Goal: Communication & Community: Share content

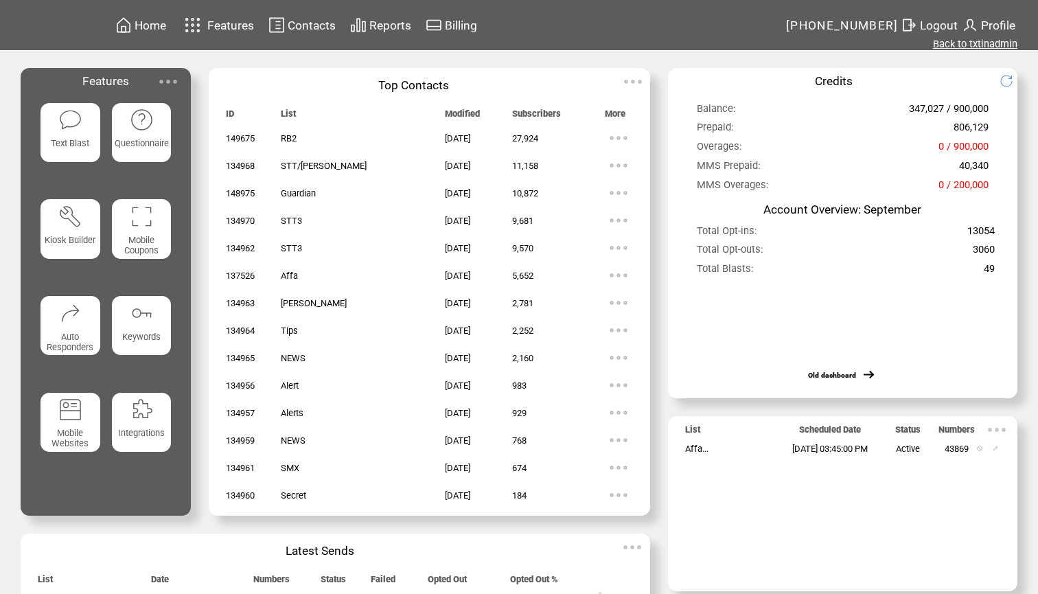
click at [960, 49] on link "Back to txtinadmin" at bounding box center [975, 44] width 84 height 12
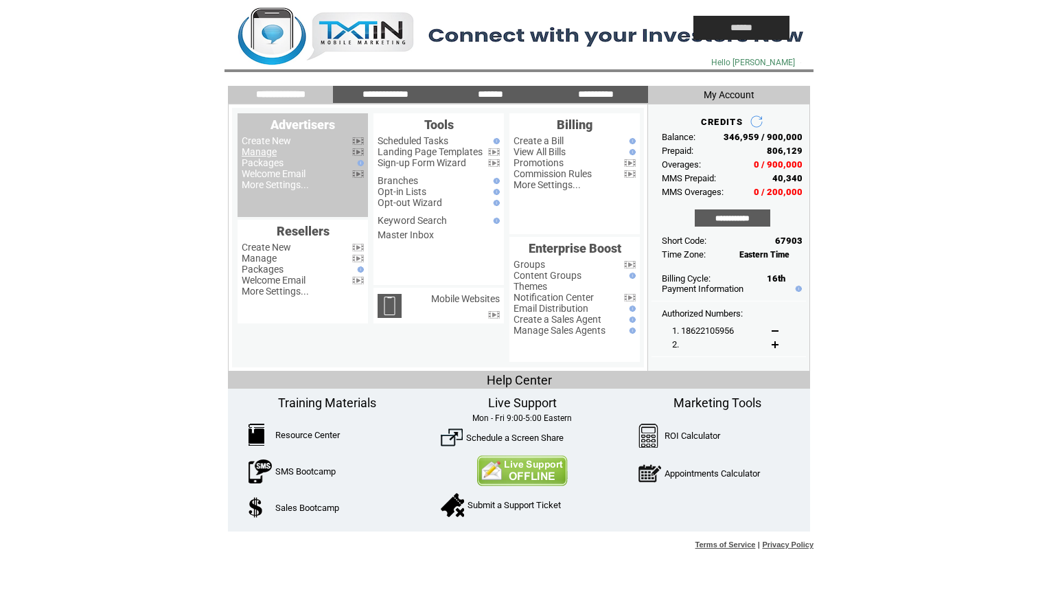
click at [268, 147] on link "Manage" at bounding box center [259, 151] width 35 height 11
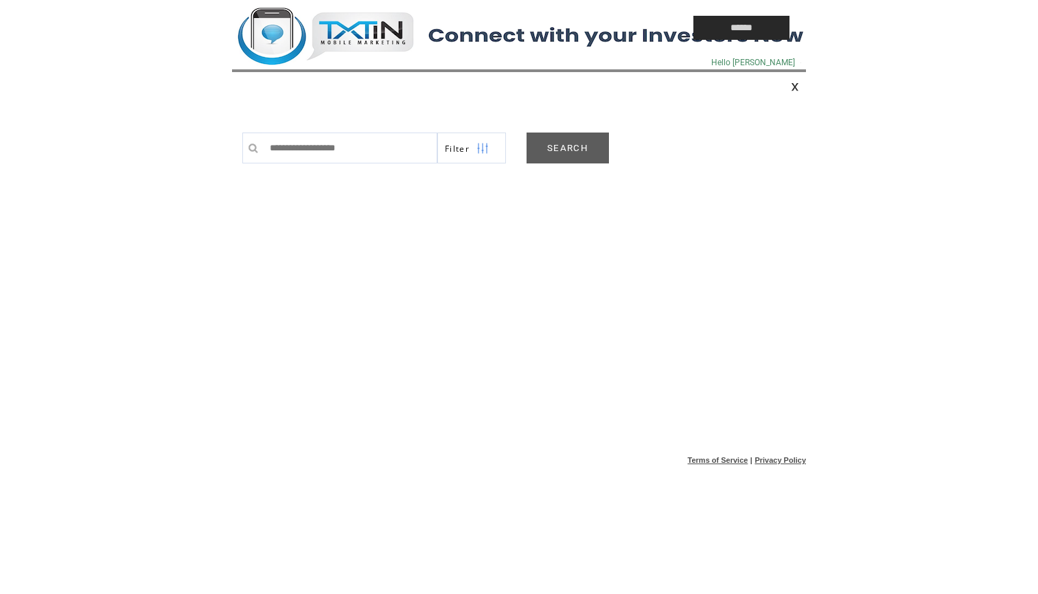
click at [563, 155] on link "SEARCH" at bounding box center [567, 147] width 82 height 31
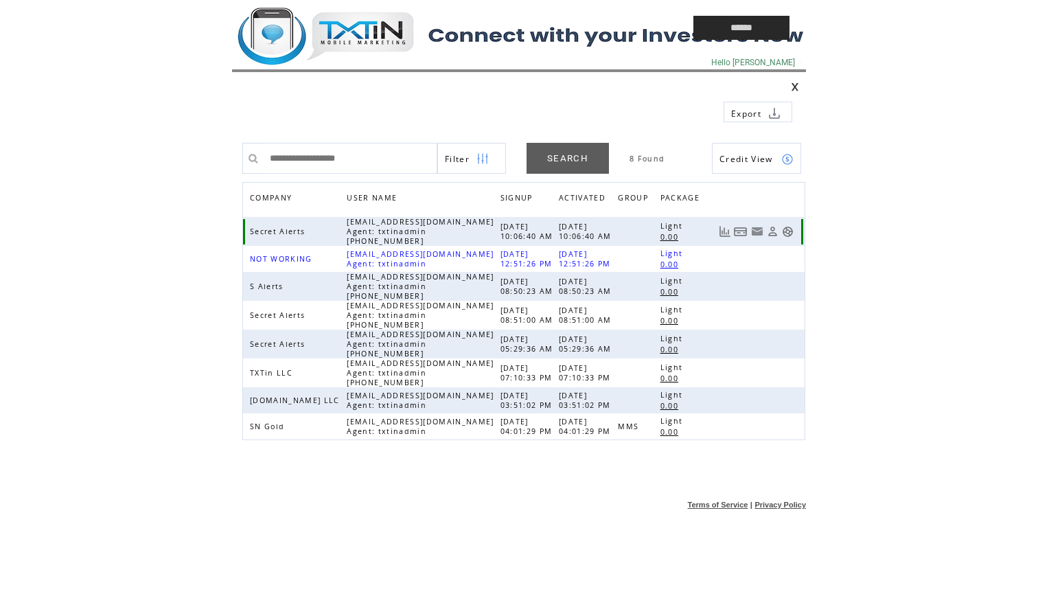
click at [790, 233] on link at bounding box center [788, 232] width 12 height 12
click at [364, 34] on td at bounding box center [431, 28] width 398 height 56
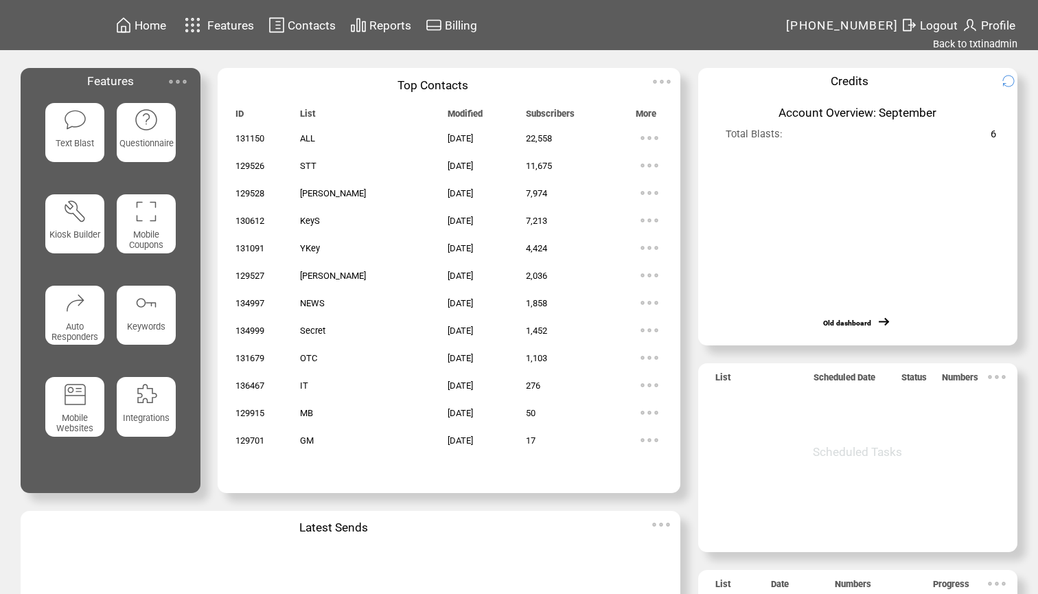
click at [390, 26] on span "Reports" at bounding box center [390, 26] width 42 height 14
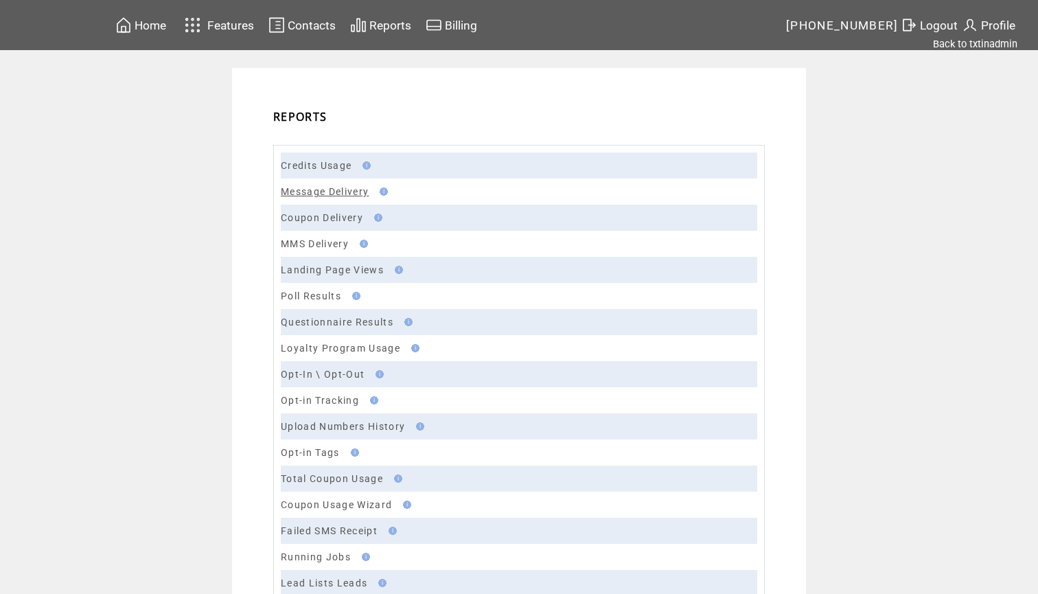
click at [348, 186] on link "Message Delivery" at bounding box center [325, 191] width 88 height 11
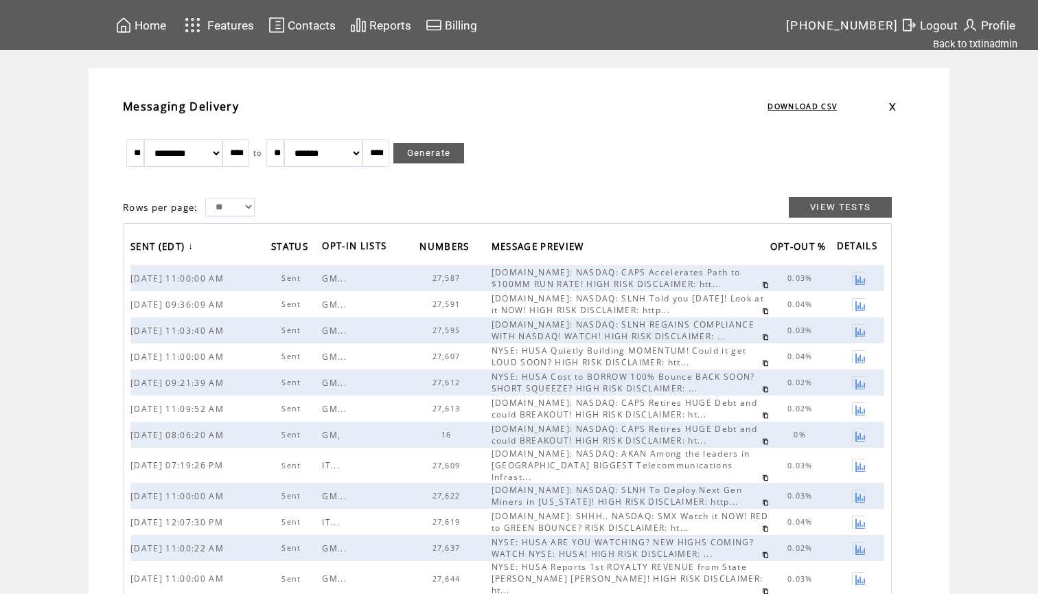
click at [762, 311] on link at bounding box center [765, 310] width 7 height 7
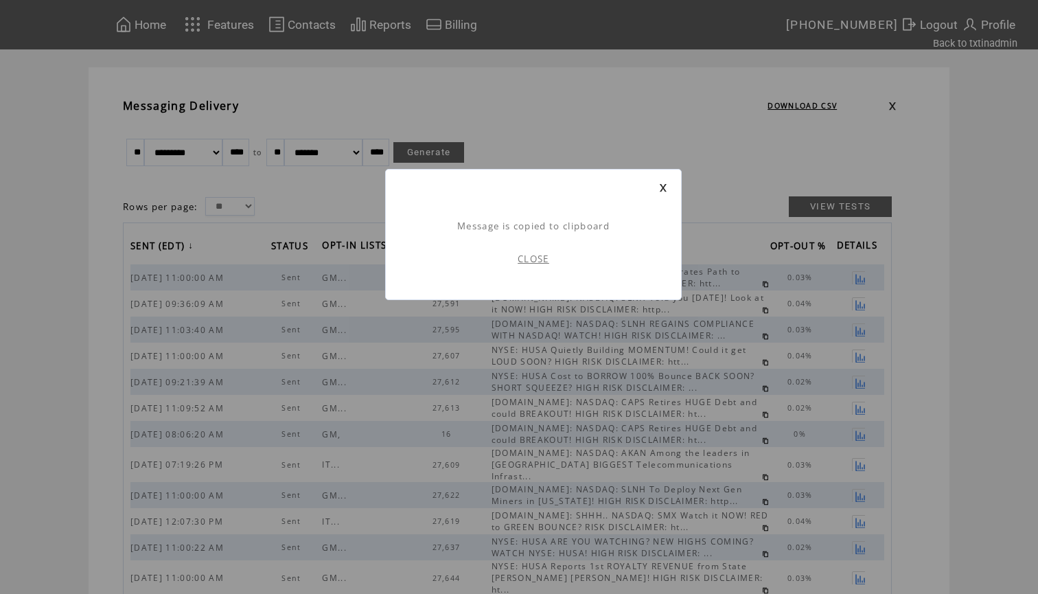
click at [540, 260] on link "CLOSE" at bounding box center [534, 259] width 32 height 12
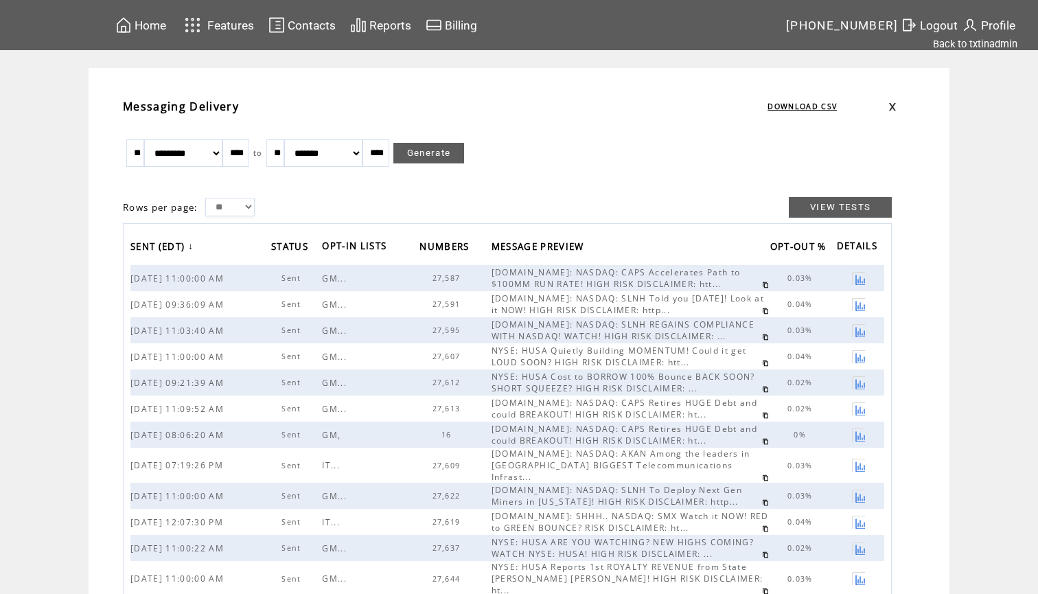
click at [164, 25] on span "Home" at bounding box center [151, 26] width 32 height 14
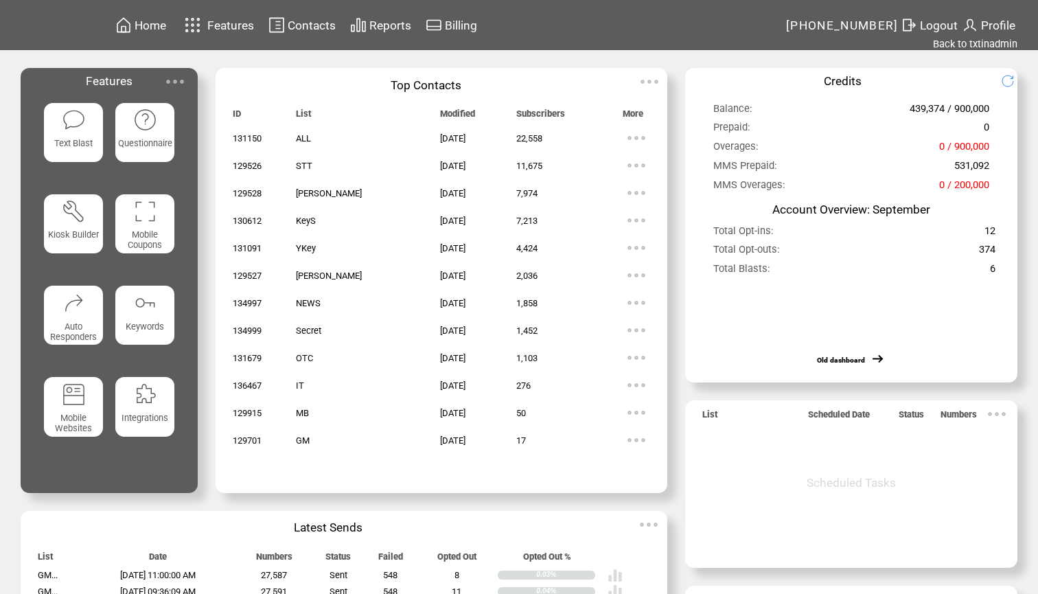
click at [66, 118] on img at bounding box center [74, 120] width 24 height 24
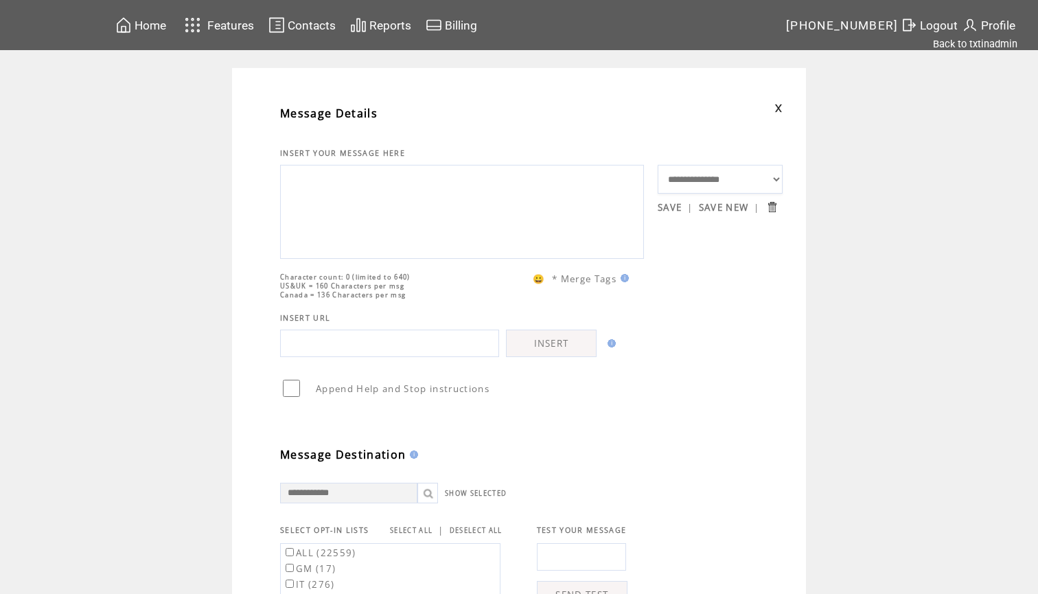
click at [382, 251] on textarea at bounding box center [462, 210] width 349 height 82
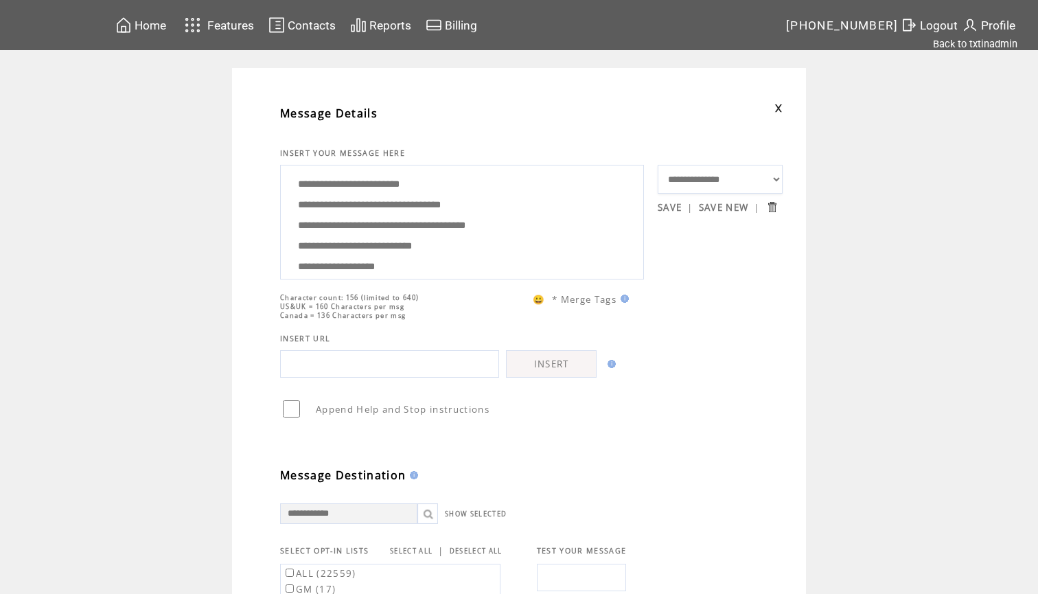
drag, startPoint x: 532, startPoint y: 207, endPoint x: 372, endPoint y: 226, distance: 161.1
click at [372, 226] on textarea "**********" at bounding box center [462, 220] width 349 height 103
click at [572, 204] on textarea "**********" at bounding box center [462, 220] width 349 height 103
drag, startPoint x: 544, startPoint y: 216, endPoint x: 281, endPoint y: 220, distance: 263.6
click at [281, 220] on div "**********" at bounding box center [462, 222] width 364 height 115
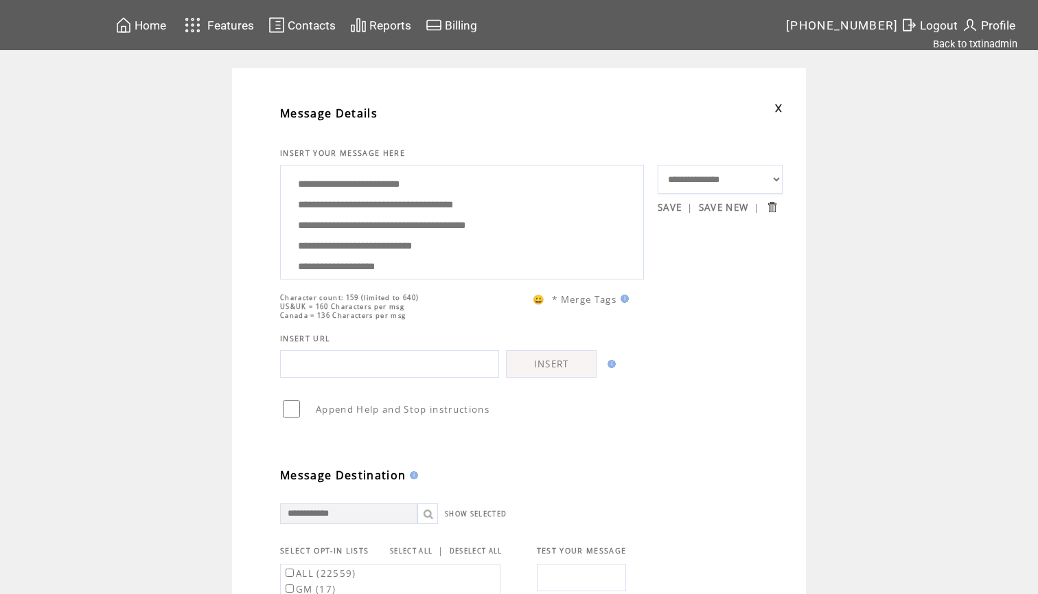
click at [361, 226] on textarea "**********" at bounding box center [462, 220] width 349 height 103
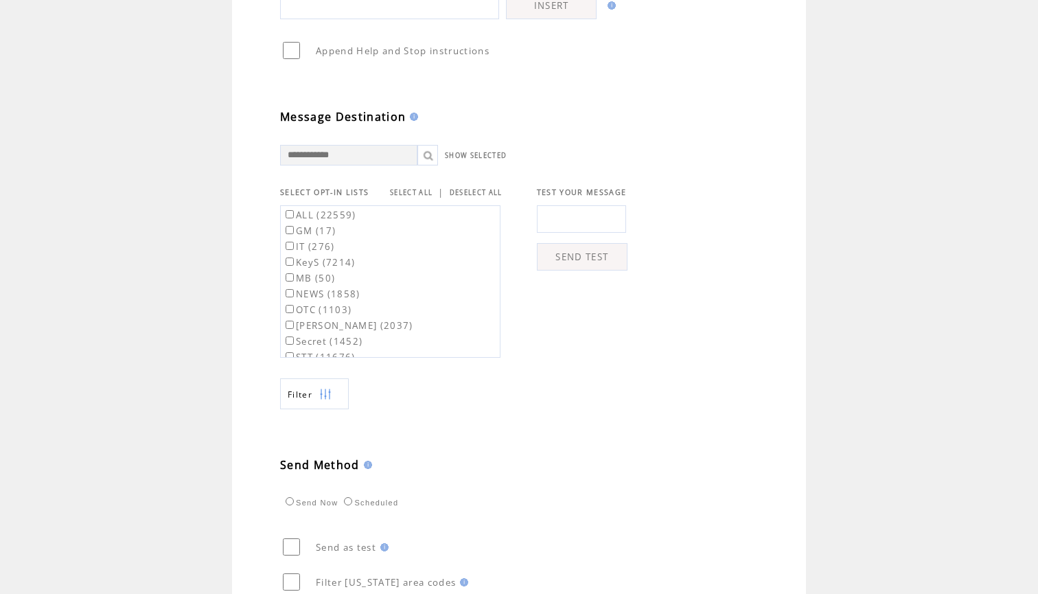
scroll to position [451, 0]
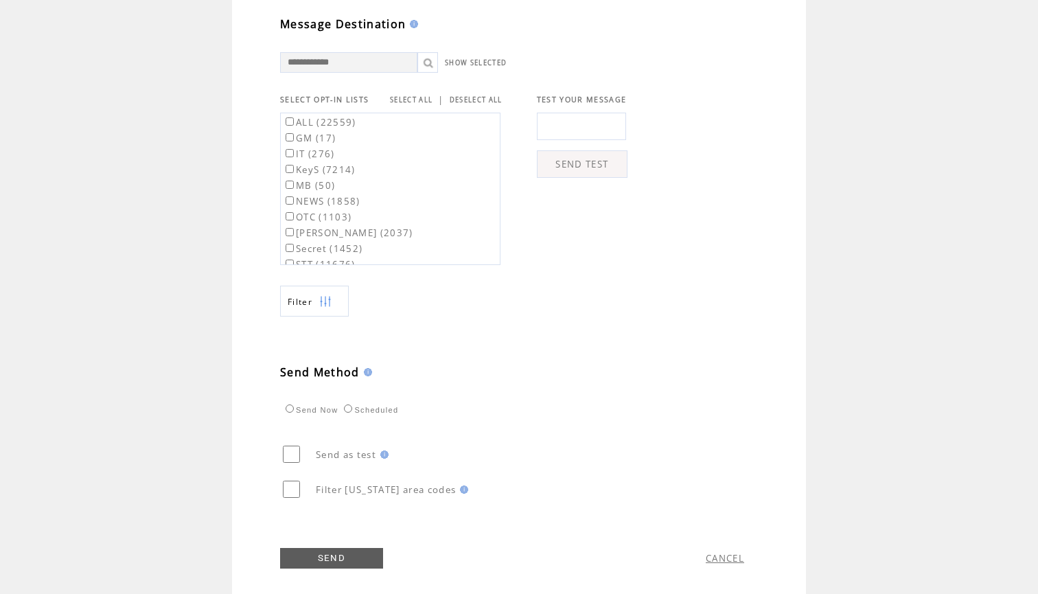
type textarea "**********"
click at [420, 102] on link "SELECT ALL" at bounding box center [411, 99] width 43 height 9
click at [329, 127] on label "ALL (22559)" at bounding box center [319, 122] width 73 height 12
click at [325, 568] on link "SEND" at bounding box center [331, 558] width 103 height 21
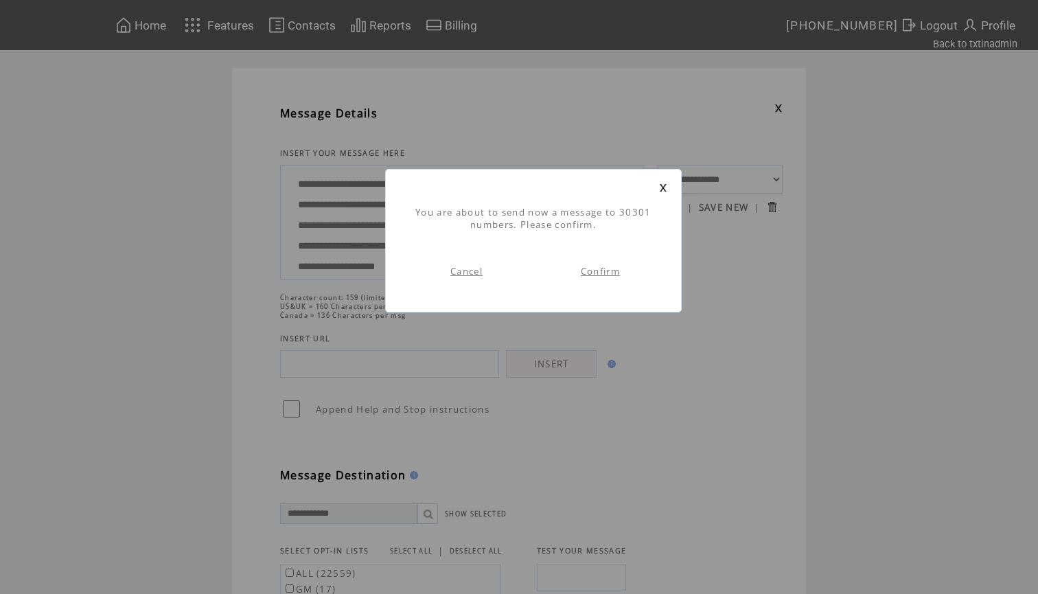
scroll to position [1, 0]
click at [601, 272] on link "Confirm" at bounding box center [600, 271] width 39 height 12
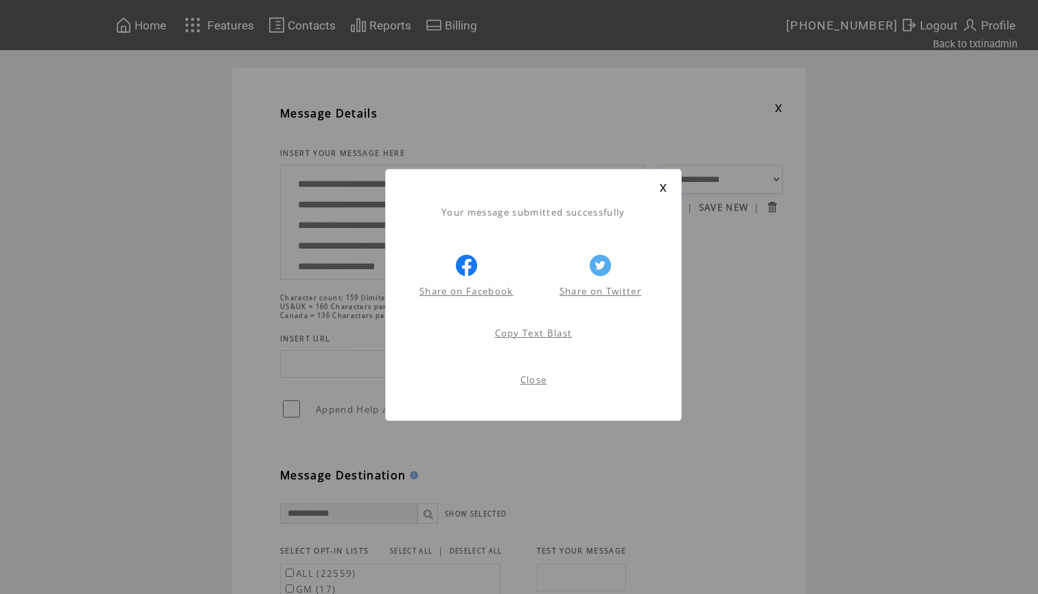
scroll to position [1, 0]
click at [664, 189] on link at bounding box center [663, 187] width 8 height 9
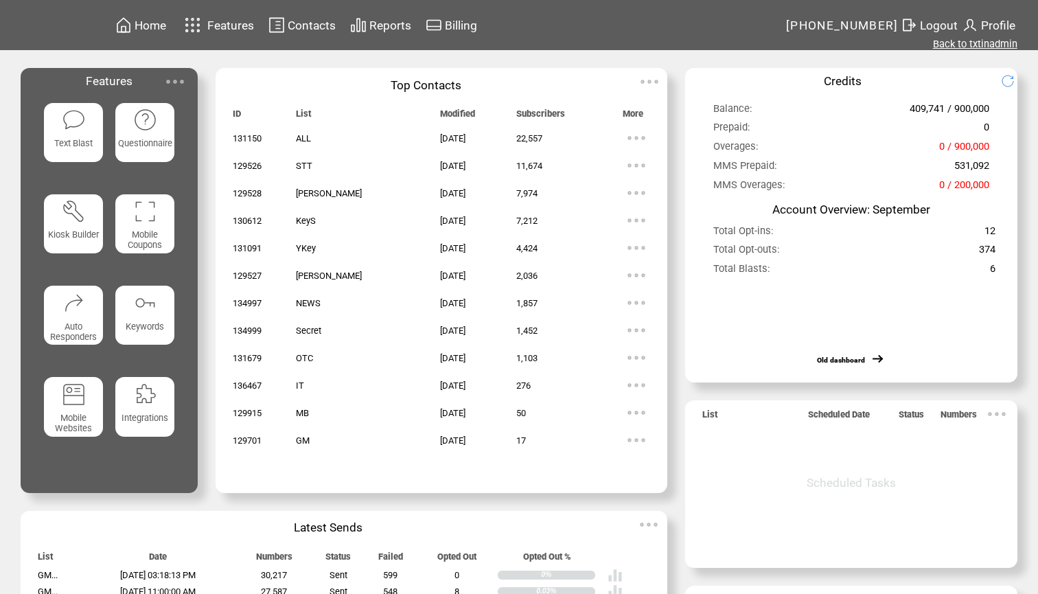
click at [969, 44] on link "Back to txtinadmin" at bounding box center [975, 44] width 84 height 12
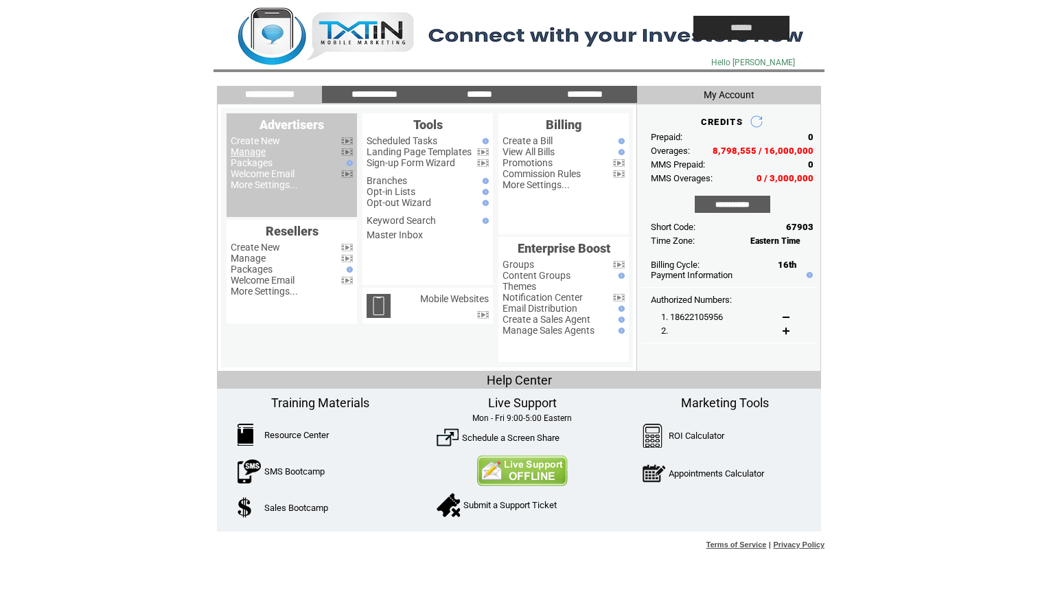
click at [249, 152] on link "Manage" at bounding box center [248, 151] width 35 height 11
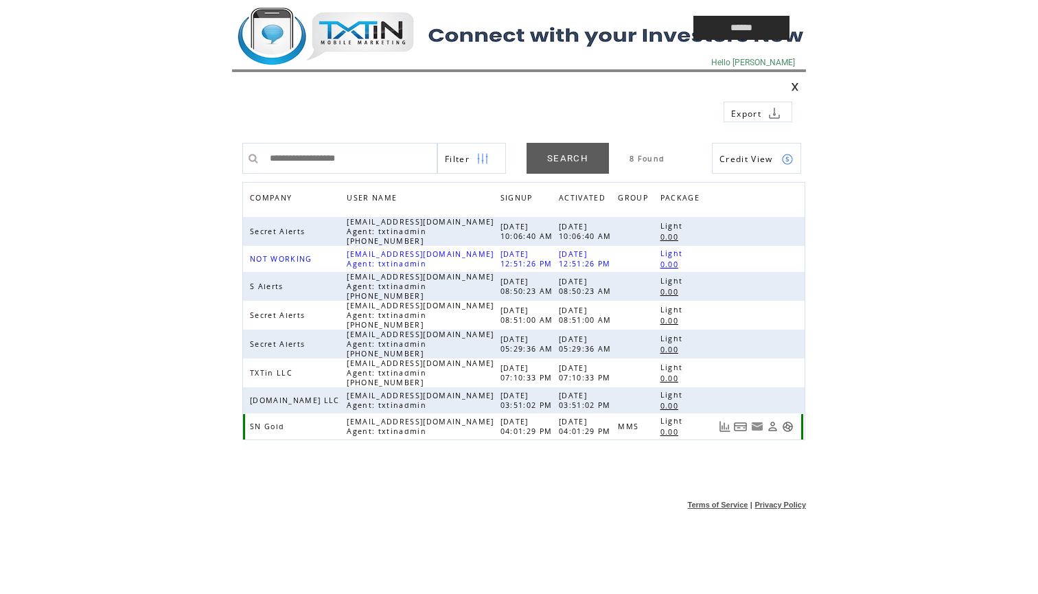
click at [788, 424] on link at bounding box center [788, 427] width 12 height 12
click at [350, 34] on td at bounding box center [431, 28] width 398 height 56
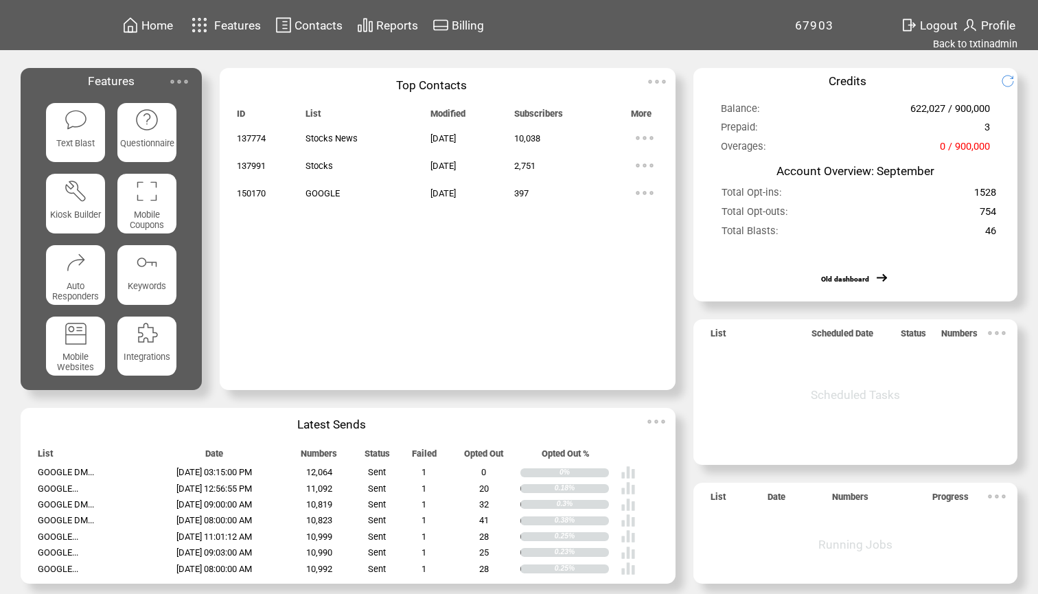
click at [397, 20] on span "Reports" at bounding box center [397, 26] width 42 height 14
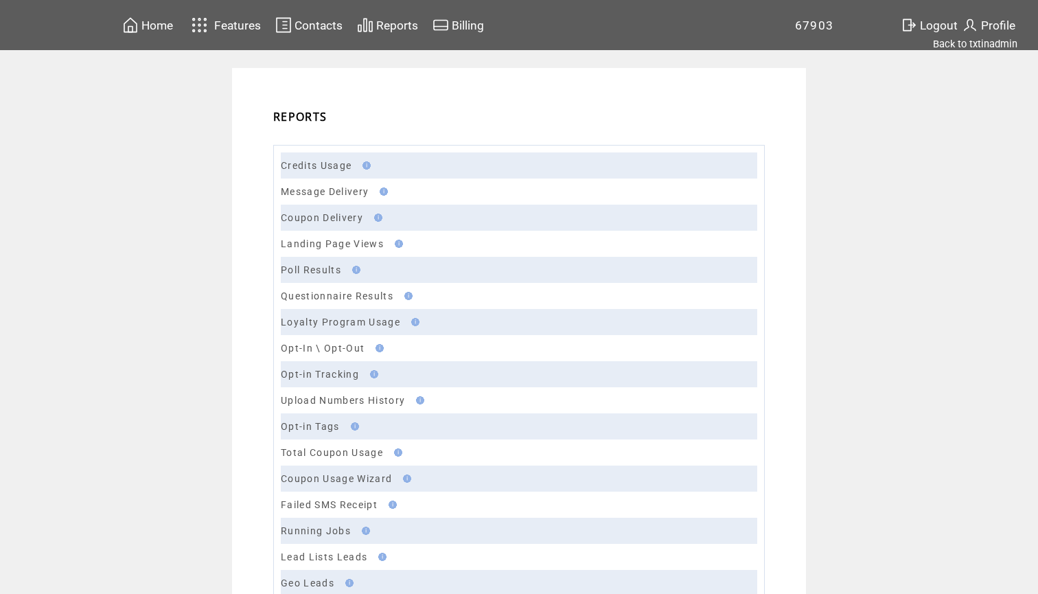
click at [319, 189] on link "Message Delivery" at bounding box center [325, 191] width 88 height 11
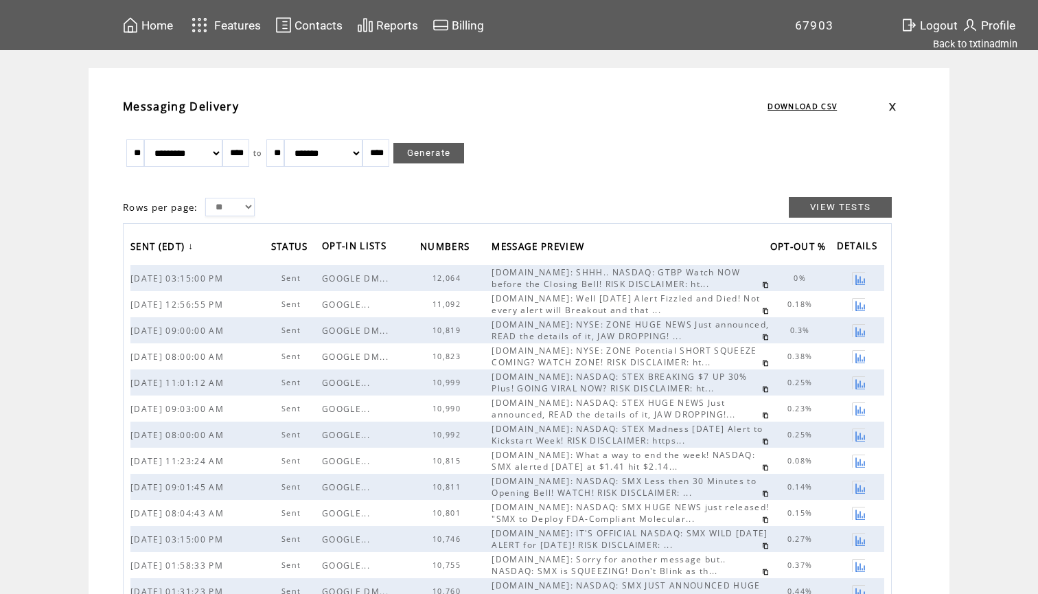
click at [762, 286] on link at bounding box center [765, 284] width 7 height 7
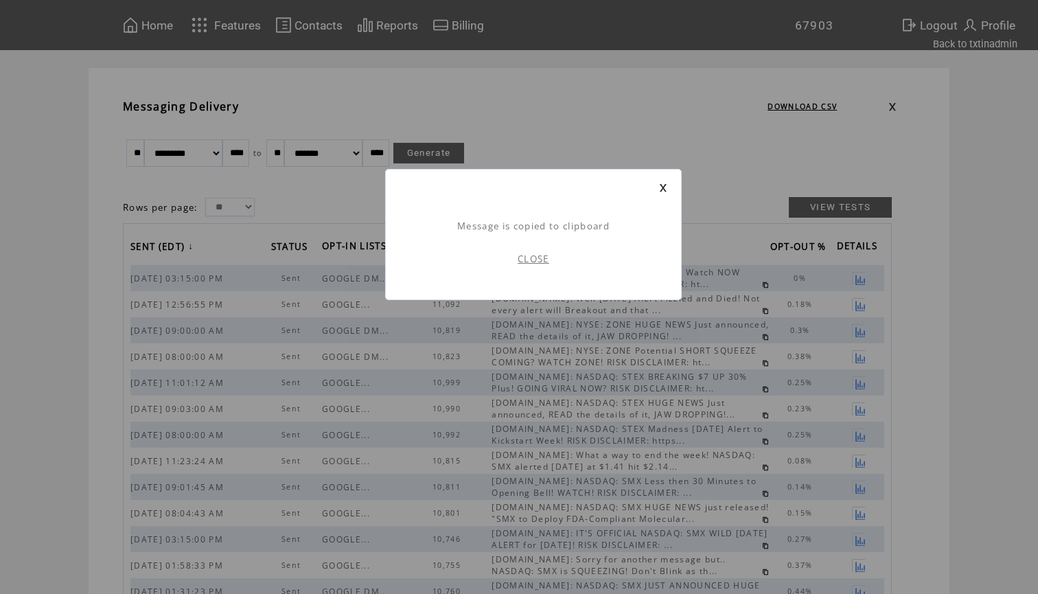
scroll to position [1, 0]
click at [537, 259] on link "CLOSE" at bounding box center [534, 259] width 32 height 12
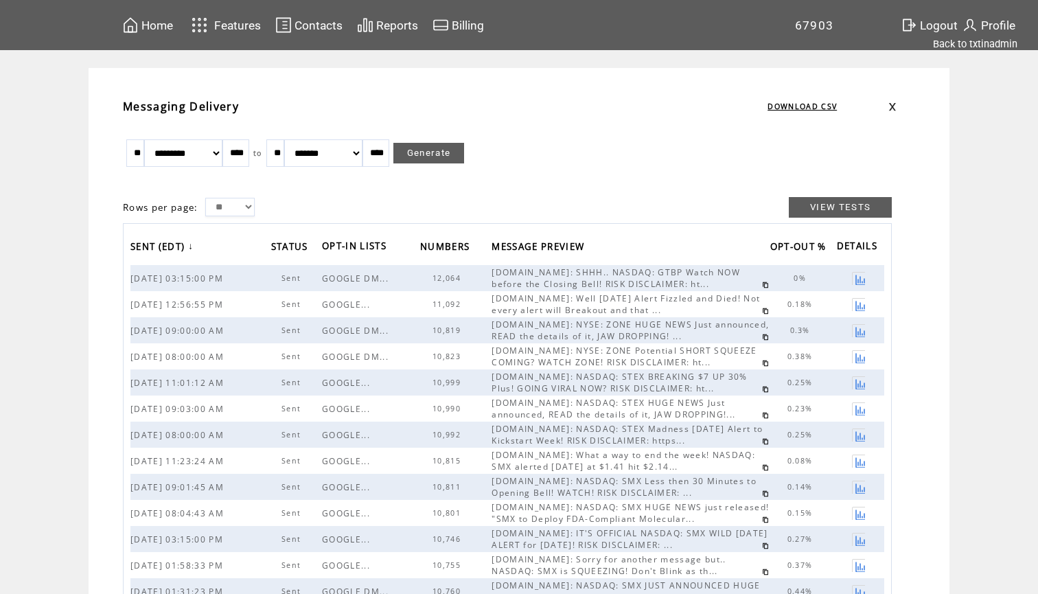
click at [142, 26] on span "Home" at bounding box center [157, 26] width 32 height 14
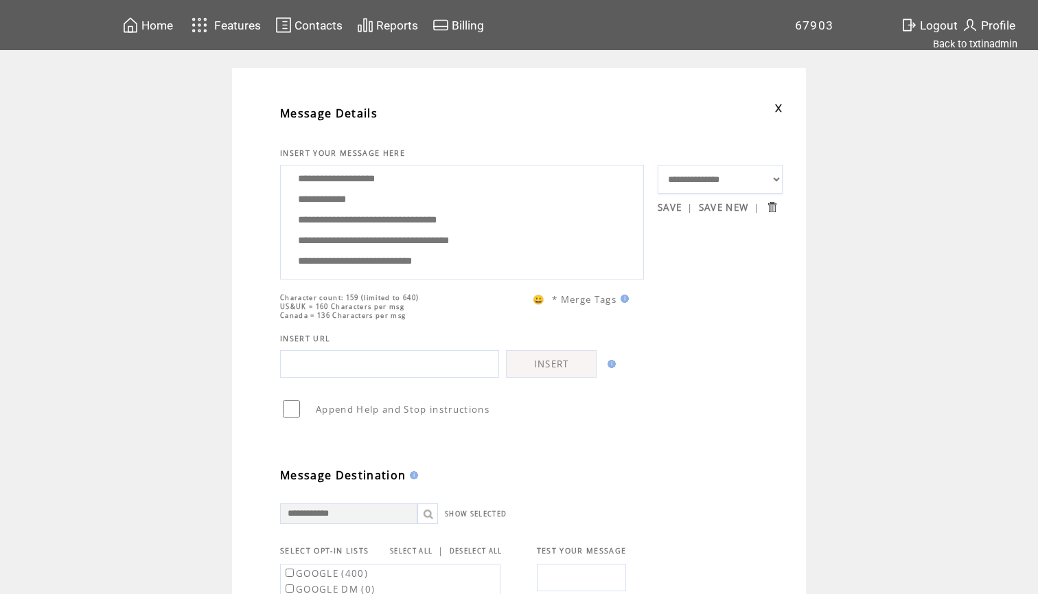
scroll to position [3, 0]
drag, startPoint x: 506, startPoint y: 240, endPoint x: 374, endPoint y: 187, distance: 142.0
click at [374, 187] on textarea "**********" at bounding box center [462, 220] width 349 height 103
drag, startPoint x: 294, startPoint y: 215, endPoint x: 370, endPoint y: 183, distance: 81.8
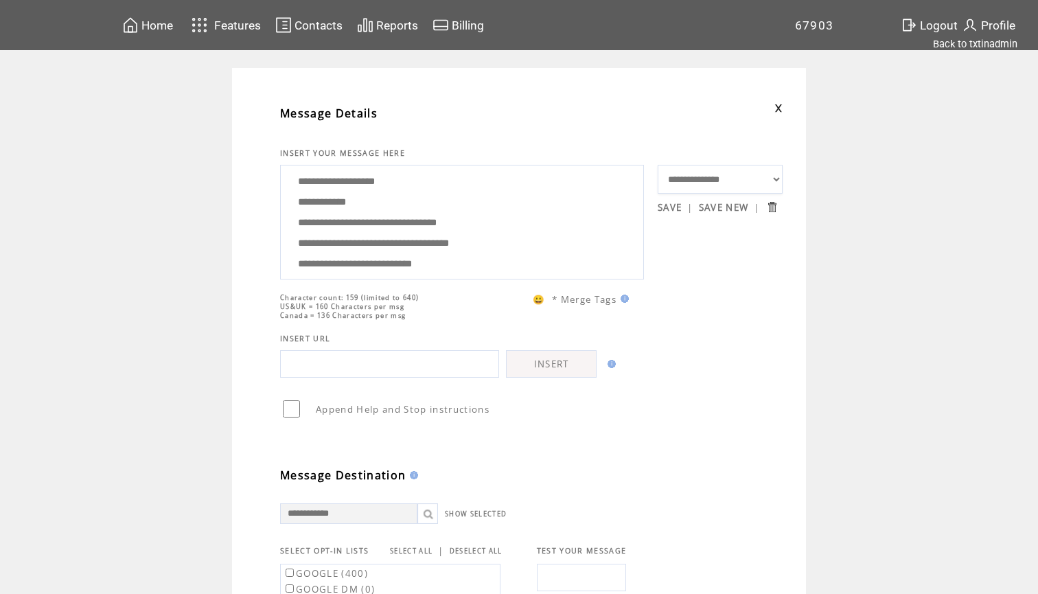
click at [370, 183] on textarea "**********" at bounding box center [462, 220] width 349 height 103
click at [469, 181] on textarea "**********" at bounding box center [462, 220] width 349 height 103
click at [443, 235] on textarea "**********" at bounding box center [462, 220] width 349 height 103
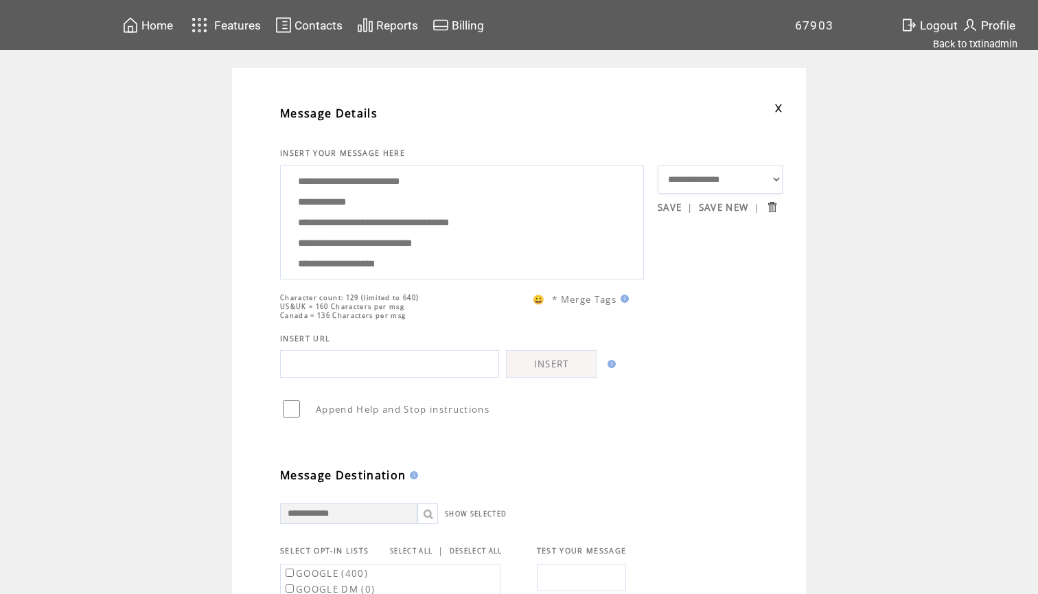
click at [385, 210] on textarea "**********" at bounding box center [462, 220] width 349 height 103
click at [455, 204] on textarea "**********" at bounding box center [462, 220] width 349 height 103
click at [502, 220] on textarea "**********" at bounding box center [462, 220] width 349 height 103
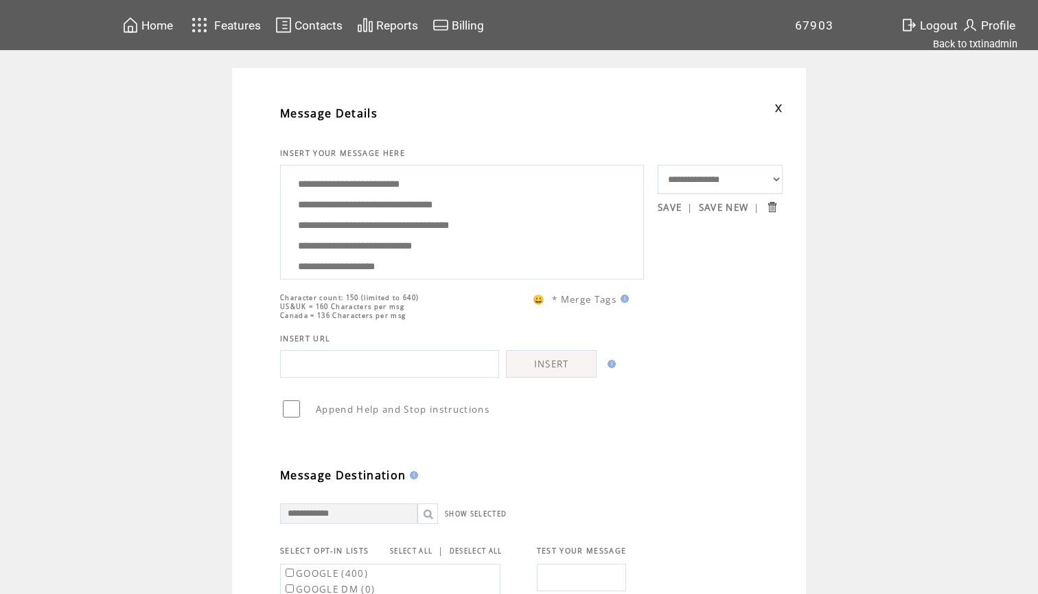
drag, startPoint x: 421, startPoint y: 259, endPoint x: 373, endPoint y: 105, distance: 161.5
click at [373, 105] on tbody "**********" at bounding box center [531, 480] width 502 height 771
click at [439, 203] on textarea "**********" at bounding box center [462, 220] width 349 height 103
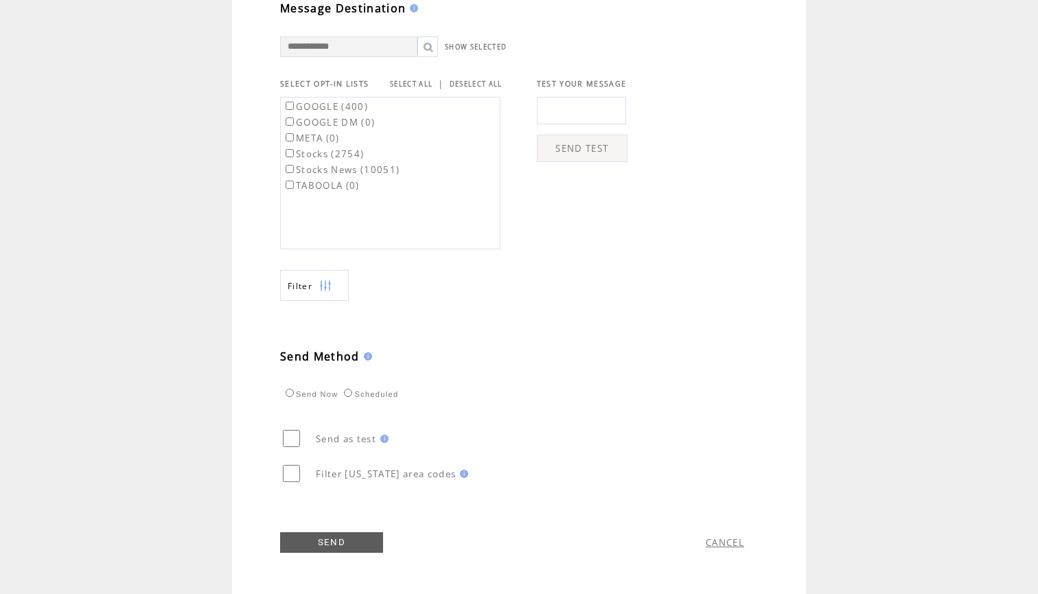
scroll to position [474, 0]
type textarea "**********"
click at [402, 80] on link "SELECT ALL" at bounding box center [411, 84] width 43 height 9
click at [336, 103] on label "GOOGLE (400)" at bounding box center [325, 106] width 85 height 12
click at [356, 397] on td "Scheduled" at bounding box center [369, 392] width 59 height 13
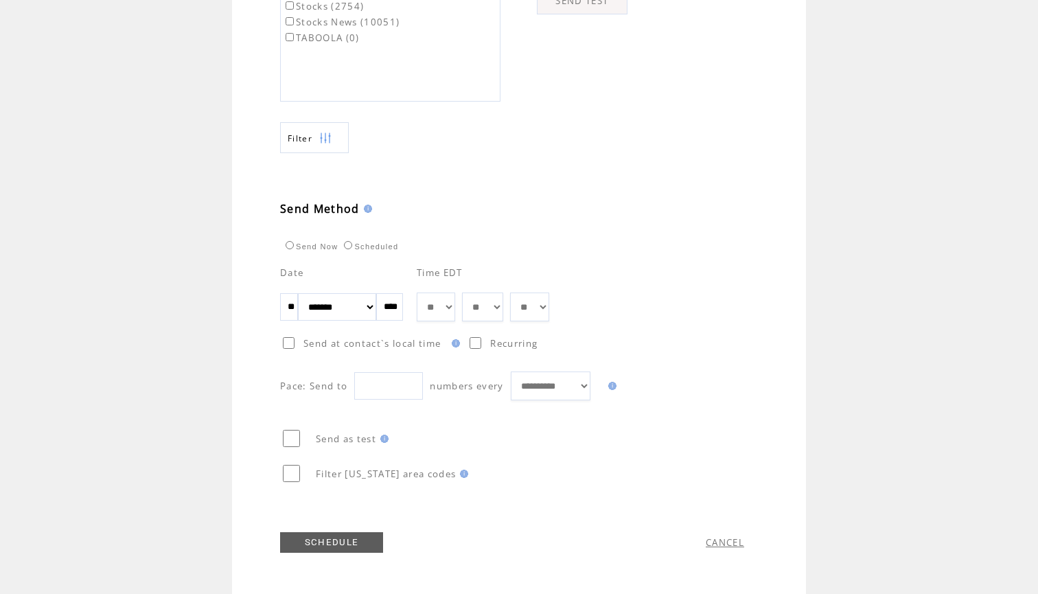
scroll to position [622, 0]
select select "*"
select select "**"
click at [632, 269] on div "**********" at bounding box center [531, 327] width 502 height 148
click at [319, 540] on link "SCHEDULE" at bounding box center [331, 542] width 103 height 21
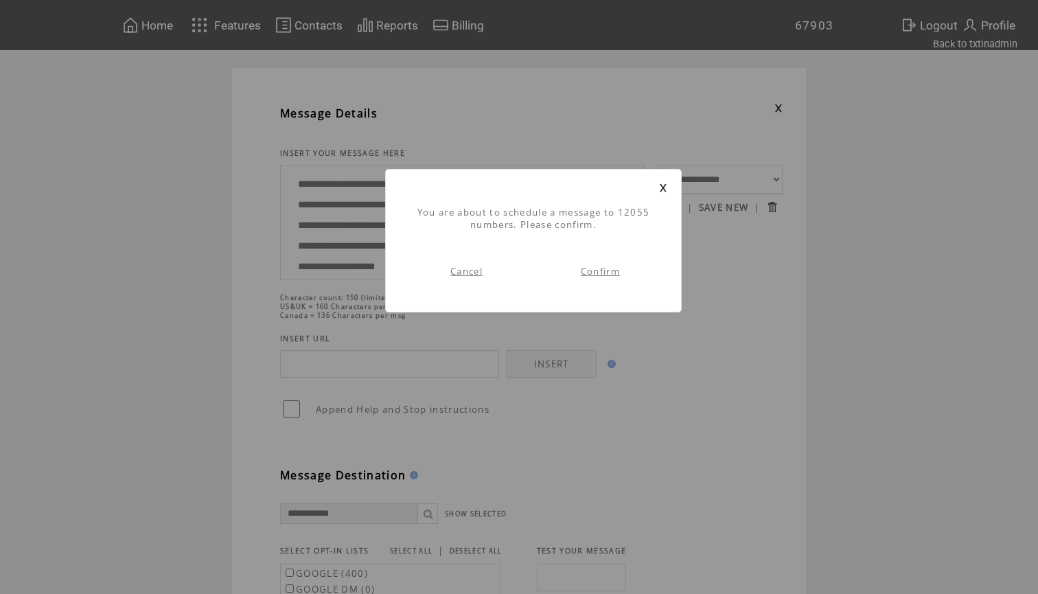
scroll to position [1, 0]
click at [602, 273] on link "Confirm" at bounding box center [600, 271] width 39 height 12
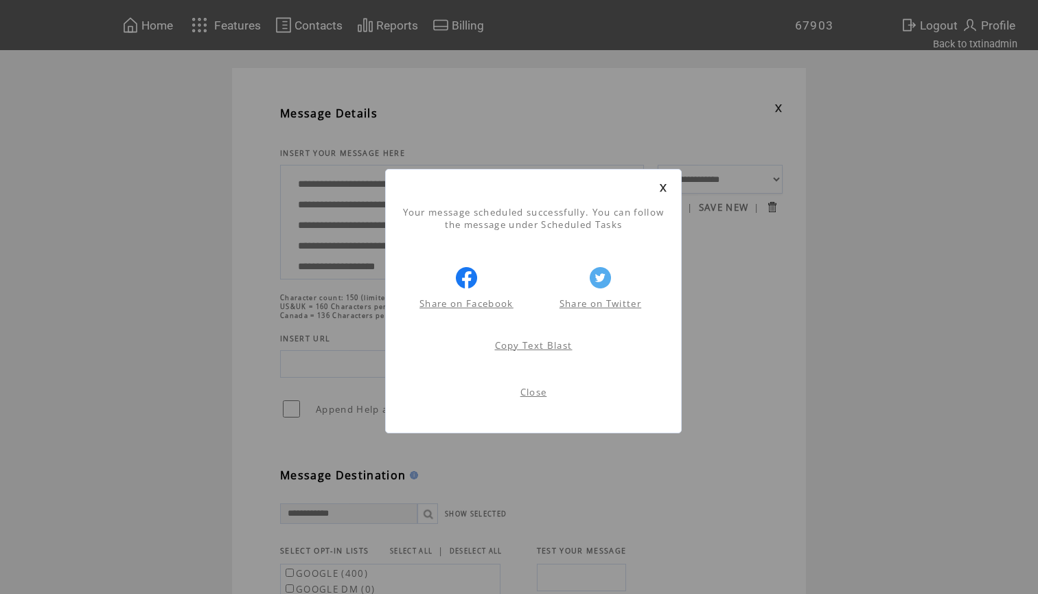
scroll to position [1, 0]
click at [662, 187] on link at bounding box center [663, 187] width 8 height 9
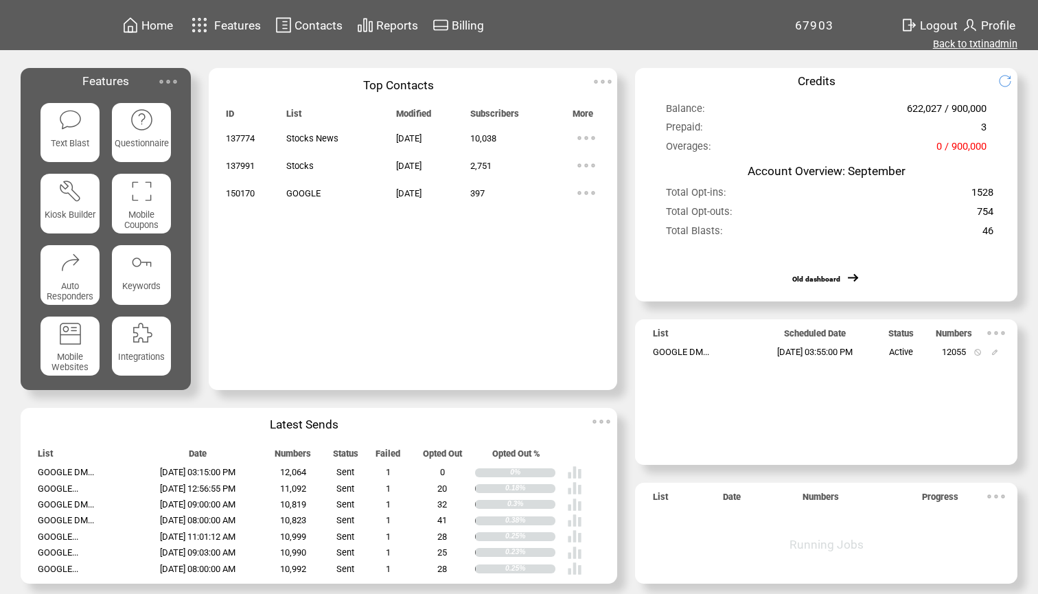
click at [949, 47] on link "Back to txtinadmin" at bounding box center [975, 44] width 84 height 12
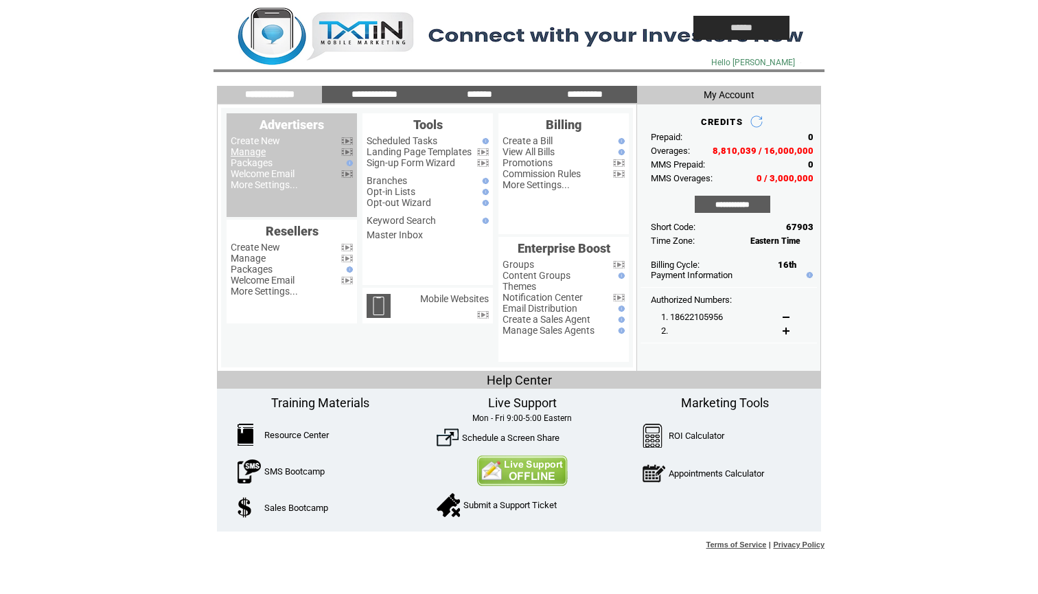
click at [248, 152] on link "Manage" at bounding box center [248, 151] width 35 height 11
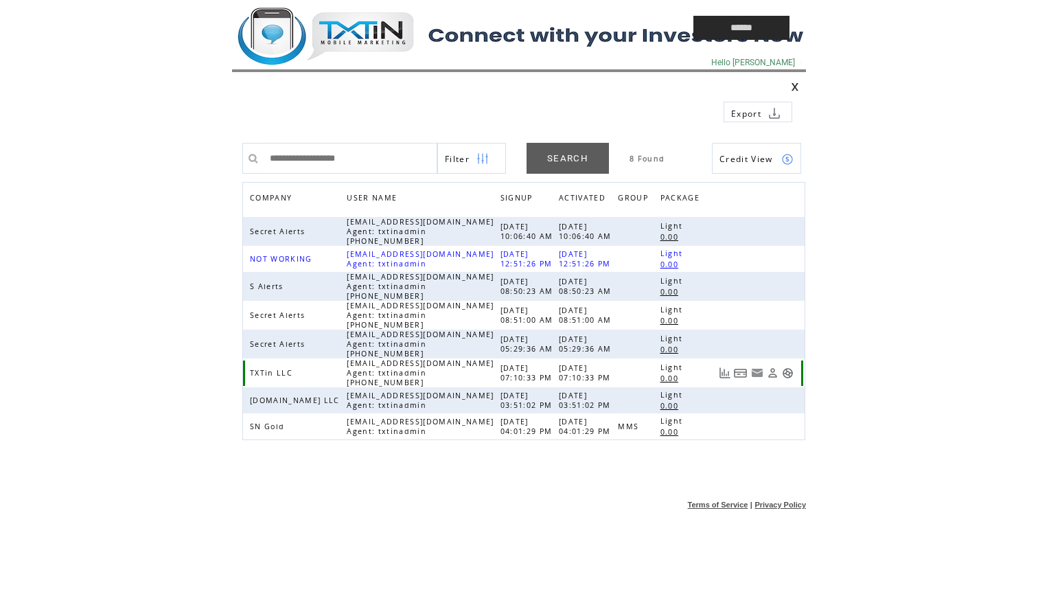
click at [787, 373] on link at bounding box center [788, 373] width 12 height 12
click at [366, 39] on td at bounding box center [431, 28] width 398 height 56
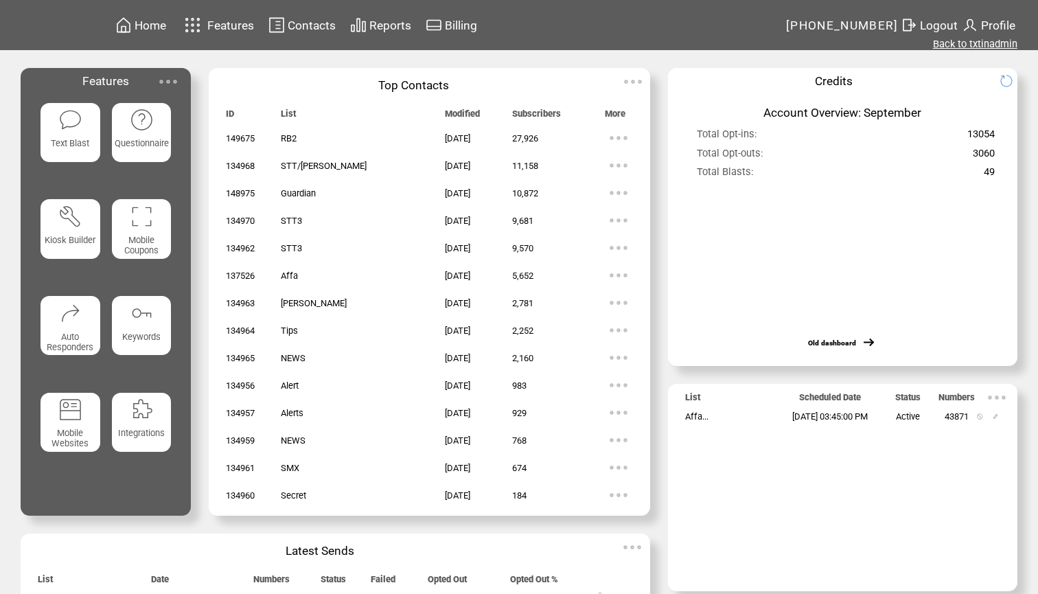
click at [1005, 41] on link "Back to txtinadmin" at bounding box center [975, 44] width 84 height 12
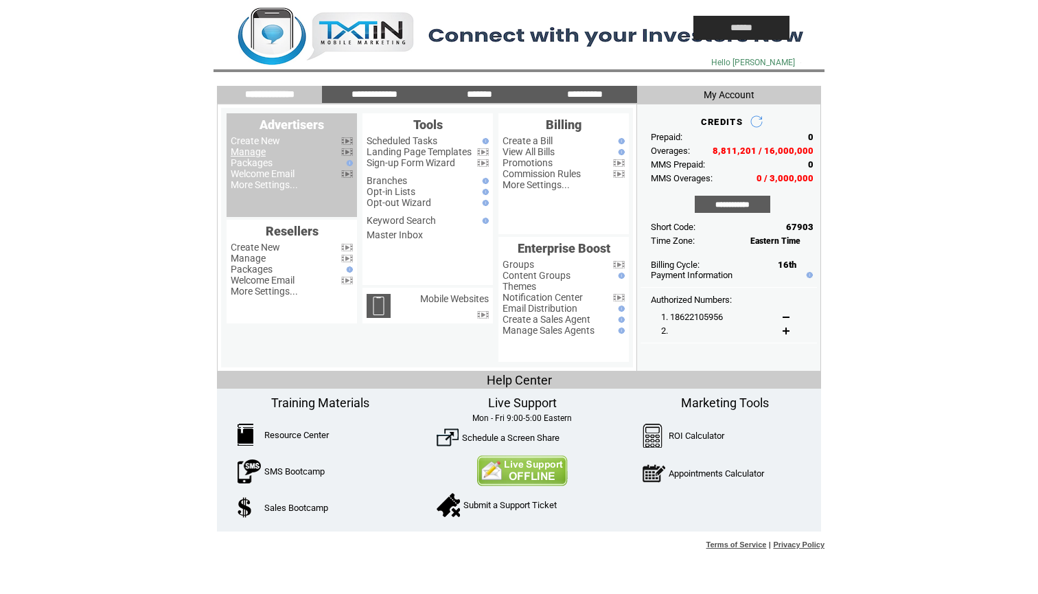
click at [256, 149] on link "Manage" at bounding box center [248, 151] width 35 height 11
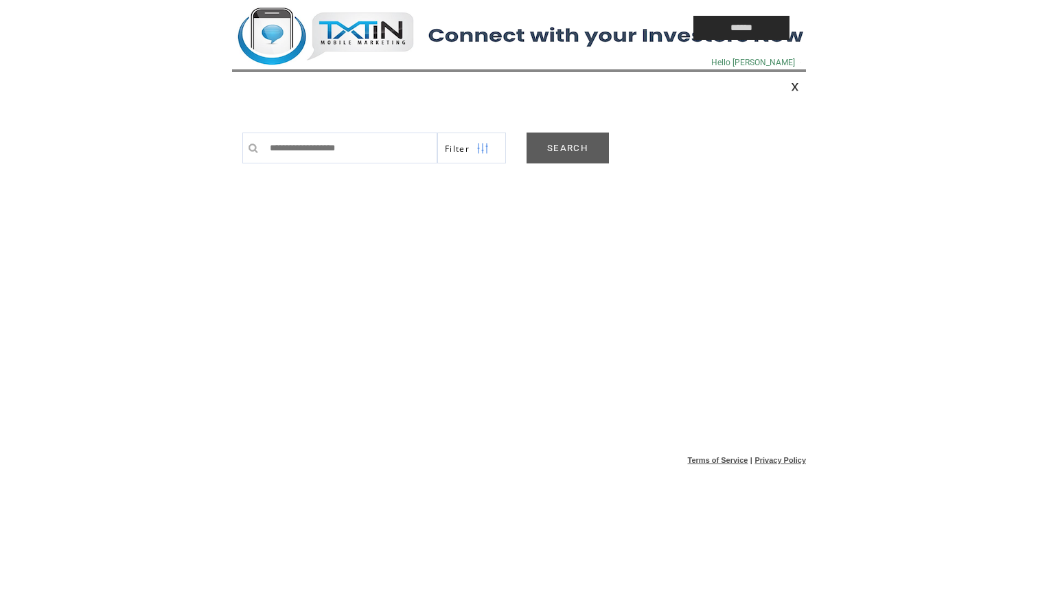
click at [576, 143] on link "SEARCH" at bounding box center [567, 147] width 82 height 31
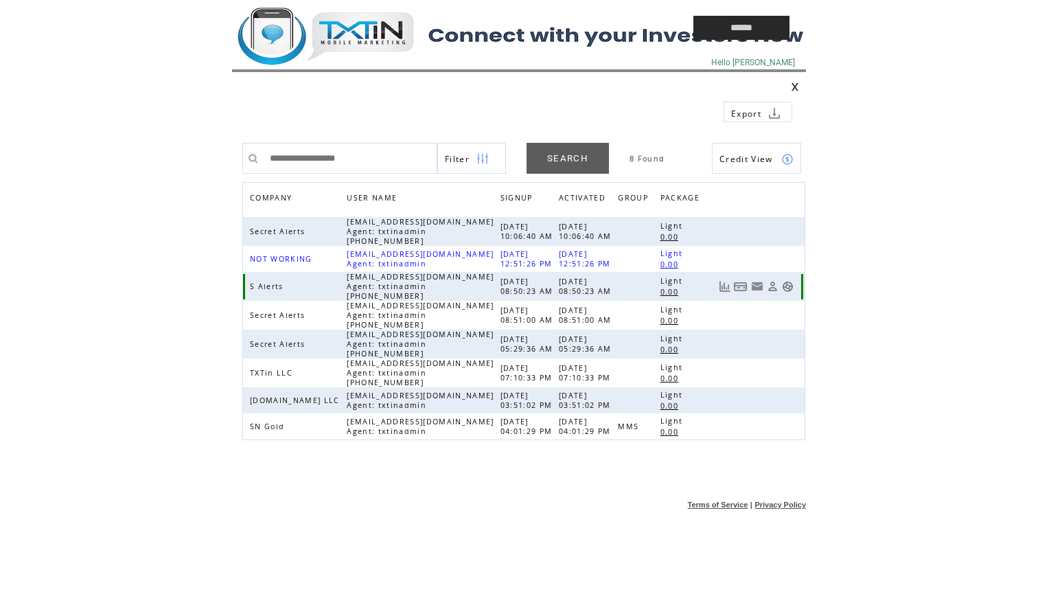
click at [789, 286] on link at bounding box center [788, 287] width 12 height 12
click at [366, 17] on td at bounding box center [431, 28] width 398 height 56
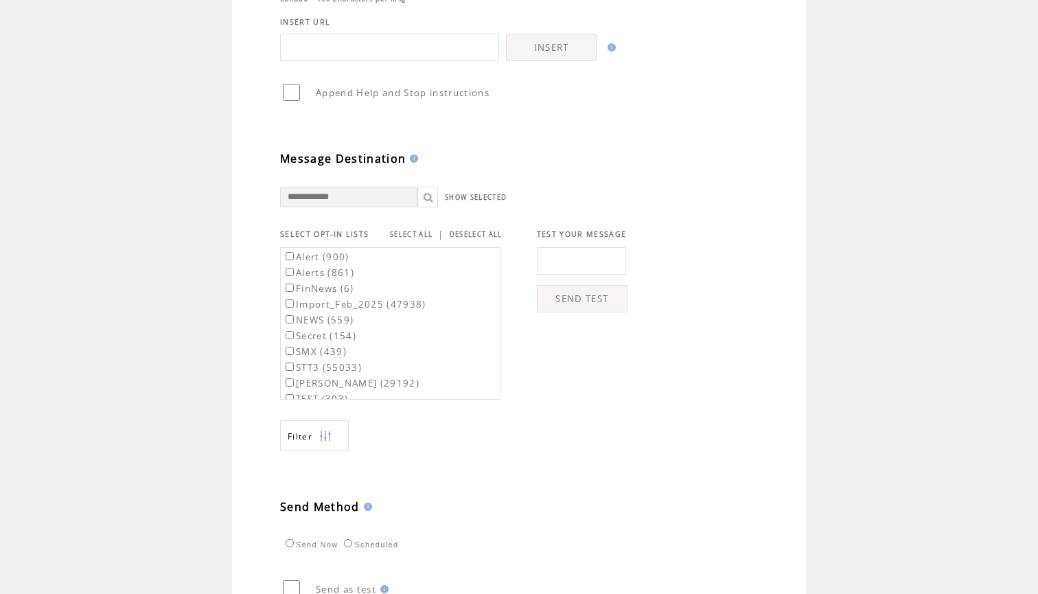
scroll to position [329, 0]
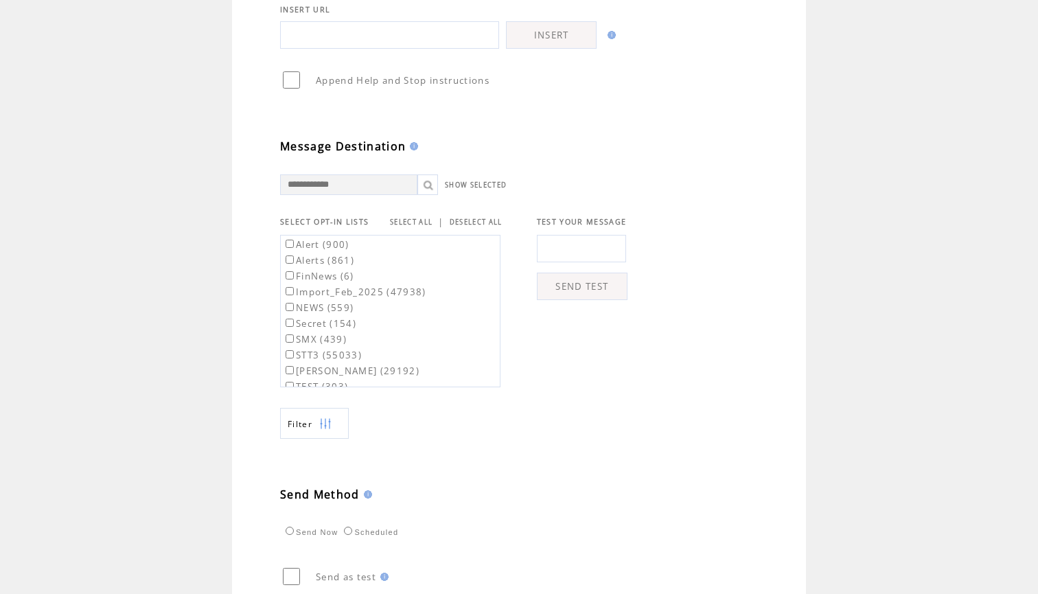
type textarea "**********"
click at [413, 224] on link "SELECT ALL" at bounding box center [411, 222] width 43 height 9
click at [332, 251] on label "Alert (900)" at bounding box center [316, 244] width 67 height 12
click at [327, 266] on label "Alerts (861)" at bounding box center [318, 260] width 71 height 12
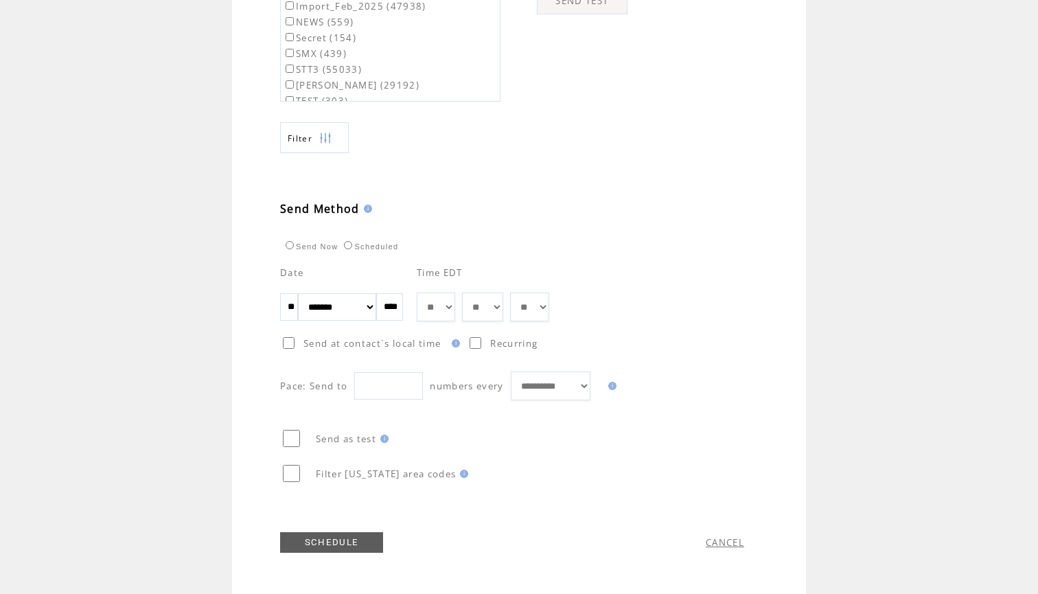
scroll to position [622, 0]
select select "*"
click at [630, 292] on div "**********" at bounding box center [531, 327] width 502 height 148
select select "**"
click at [338, 537] on link "SCHEDULE" at bounding box center [331, 542] width 103 height 21
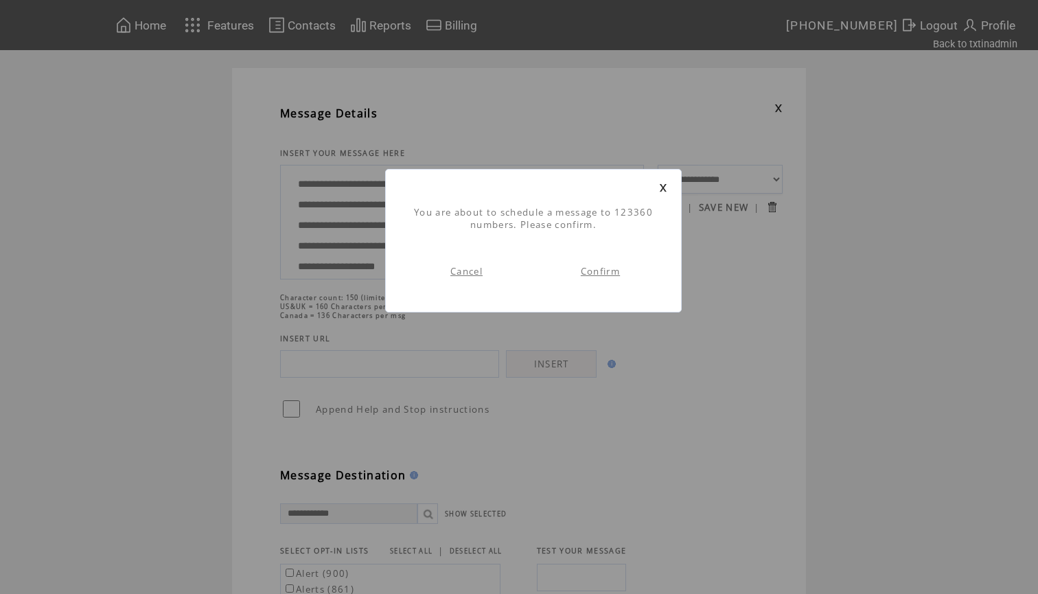
scroll to position [1, 0]
click at [596, 271] on link "Confirm" at bounding box center [600, 271] width 39 height 12
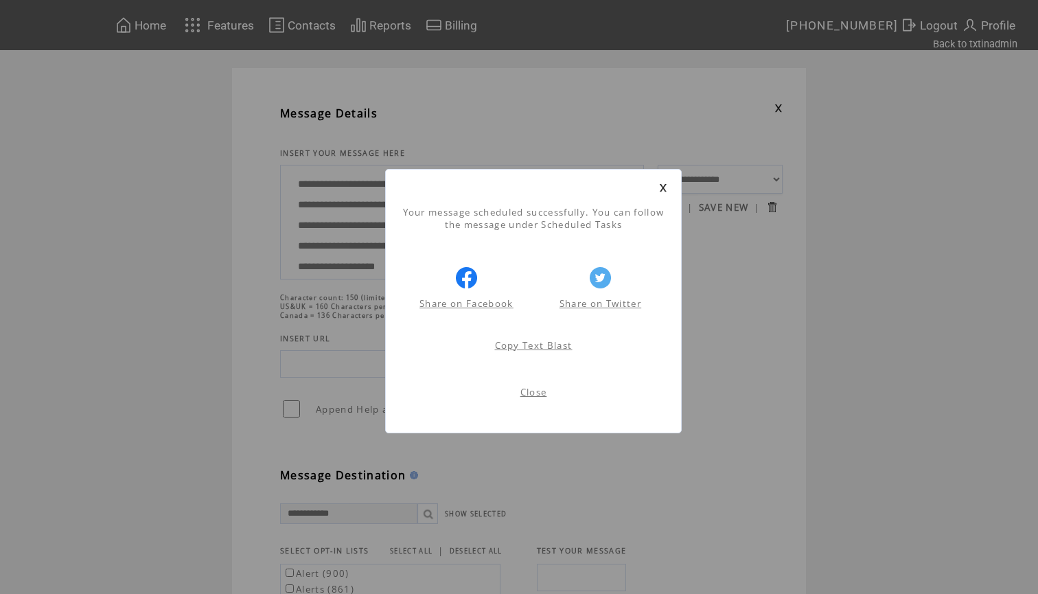
scroll to position [1, 0]
click at [662, 187] on link at bounding box center [663, 187] width 8 height 9
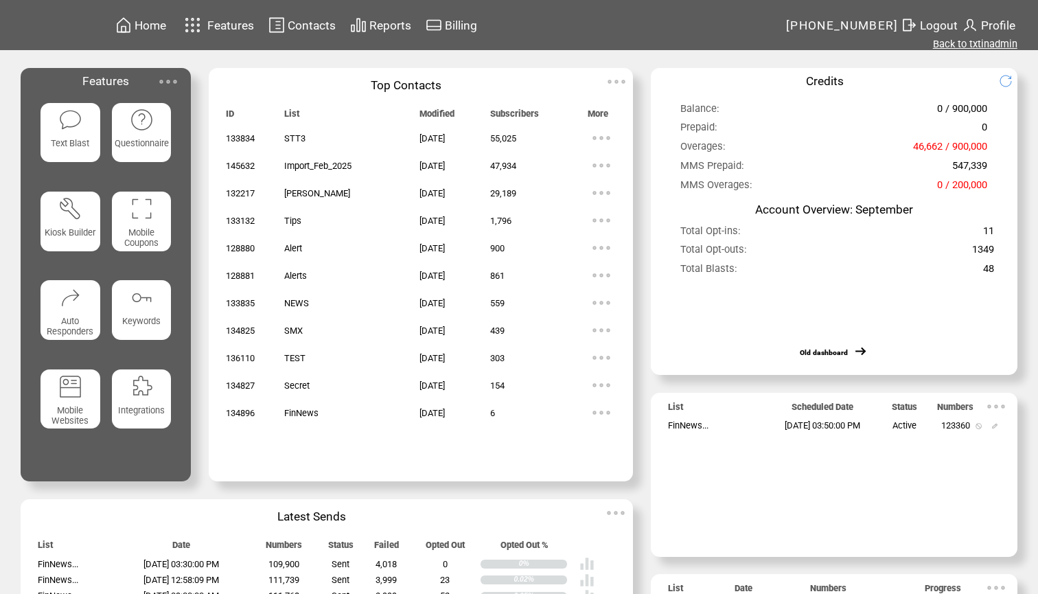
click at [971, 43] on link "Back to txtinadmin" at bounding box center [975, 44] width 84 height 12
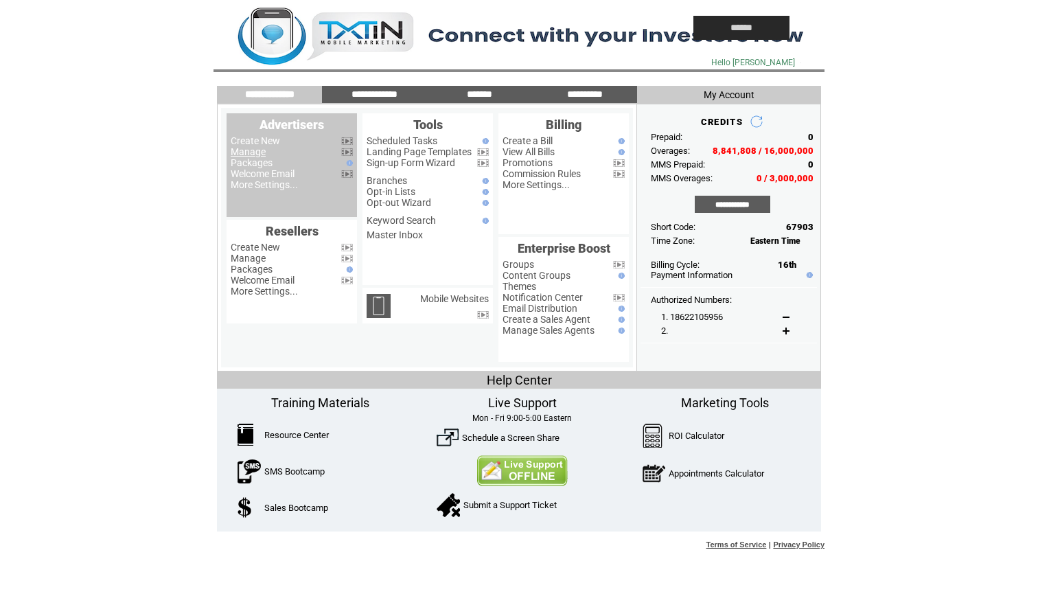
click at [246, 151] on link "Manage" at bounding box center [248, 151] width 35 height 11
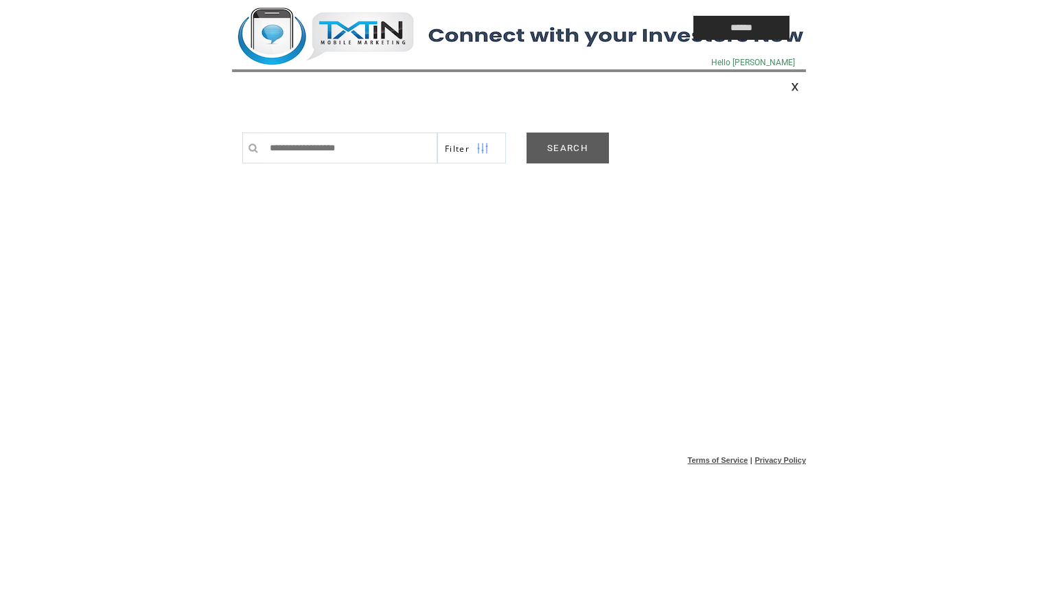
click at [573, 148] on link "SEARCH" at bounding box center [567, 147] width 82 height 31
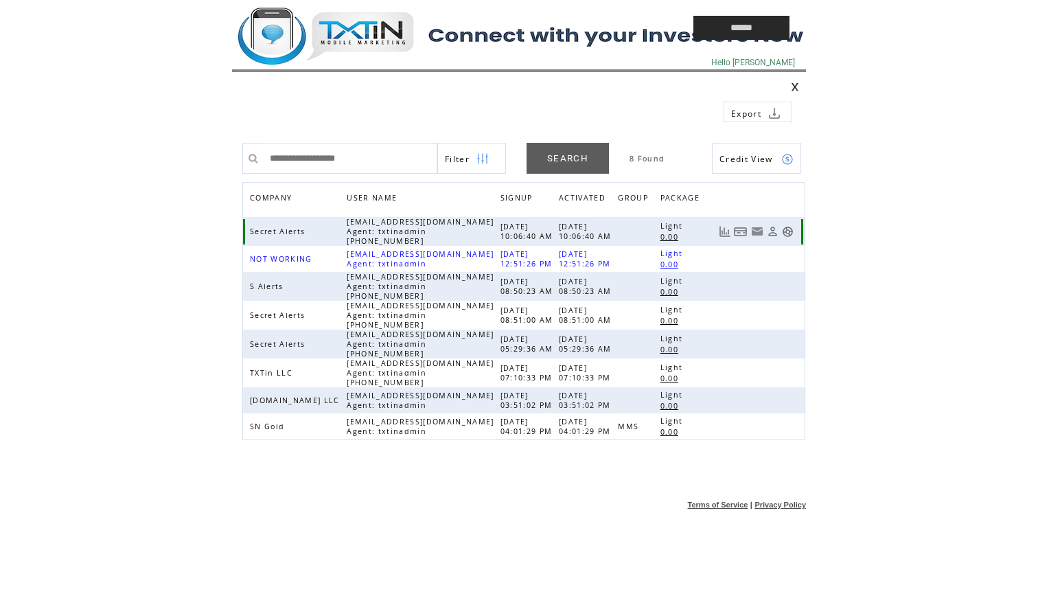
click at [787, 233] on link at bounding box center [788, 232] width 12 height 12
click at [399, 36] on td at bounding box center [431, 28] width 398 height 56
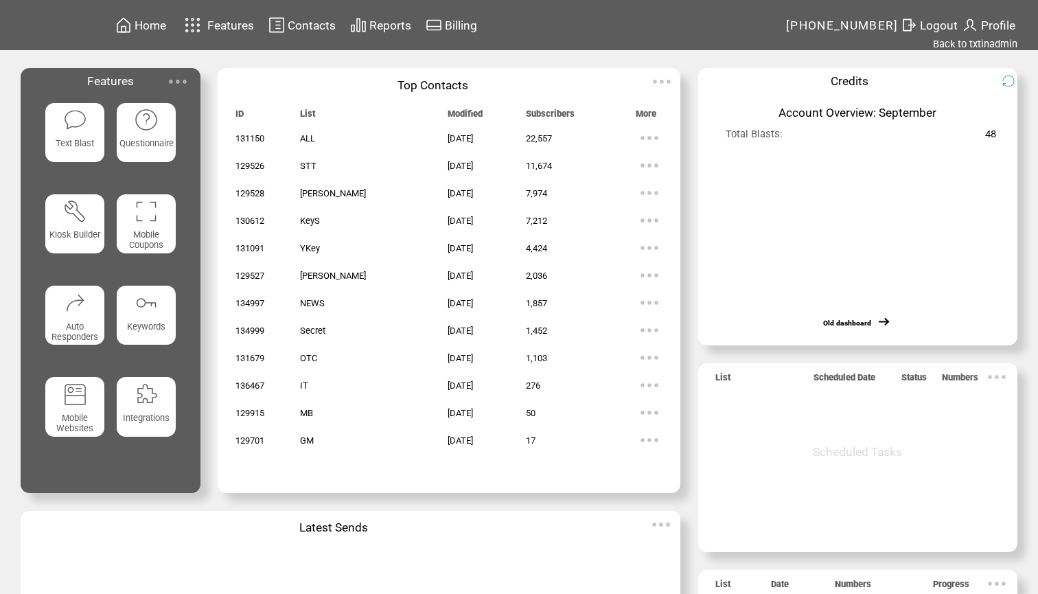
click at [45, 133] on td "Text Blast Questionnaire Kiosk Builder Mobile Coupons Auto Responders Keywords …" at bounding box center [110, 293] width 179 height 399
click at [81, 125] on img at bounding box center [75, 120] width 24 height 24
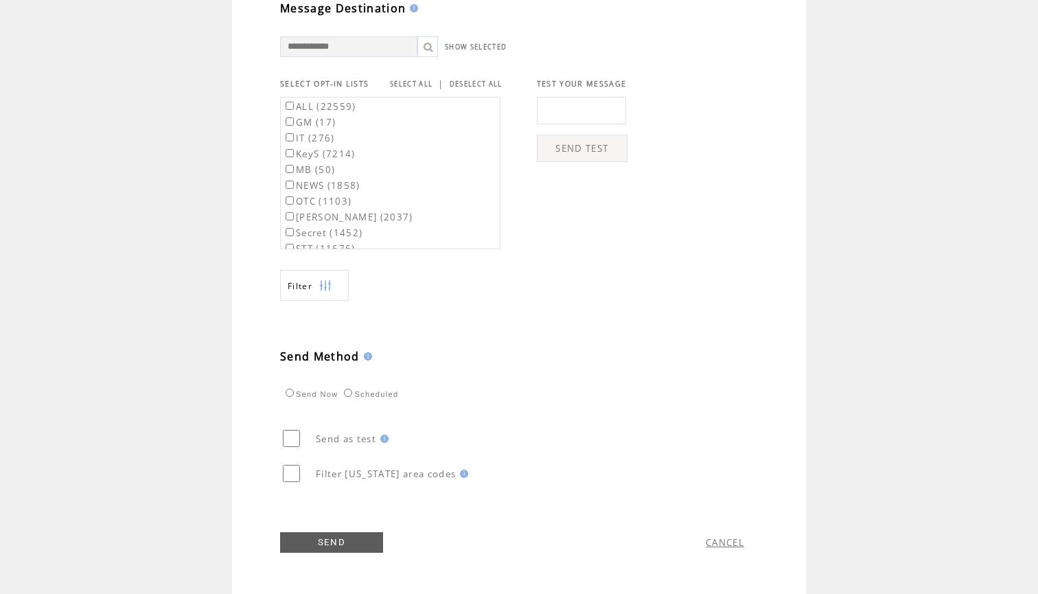
scroll to position [474, 0]
type textarea "**********"
click at [402, 81] on link "SELECT ALL" at bounding box center [411, 84] width 43 height 9
click at [329, 102] on label "ALL (22559)" at bounding box center [319, 106] width 73 height 12
click at [322, 120] on label "GM (17)" at bounding box center [309, 122] width 53 height 12
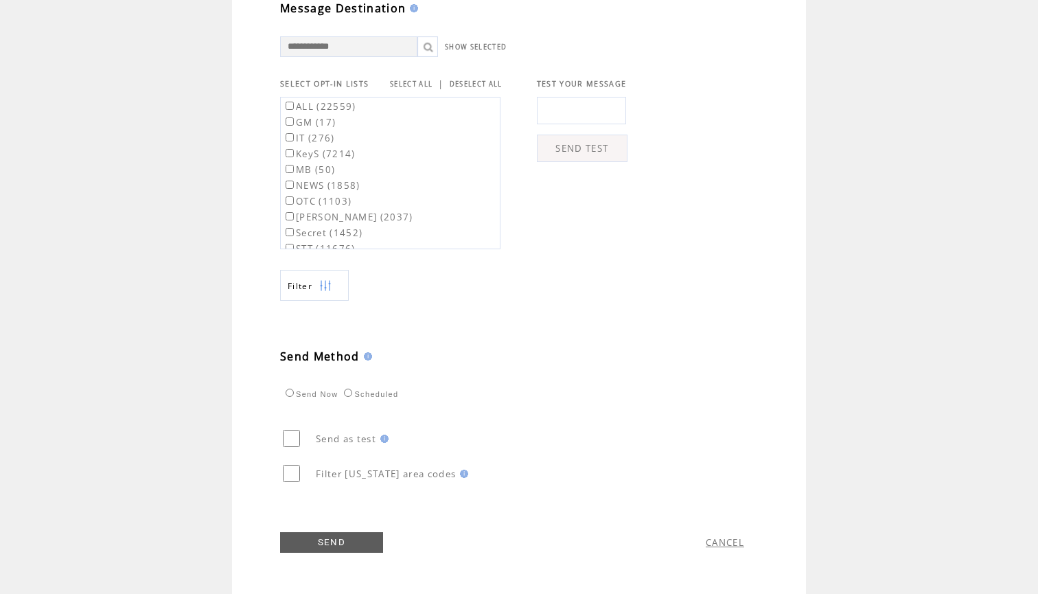
click at [349, 397] on td "Scheduled" at bounding box center [369, 392] width 59 height 13
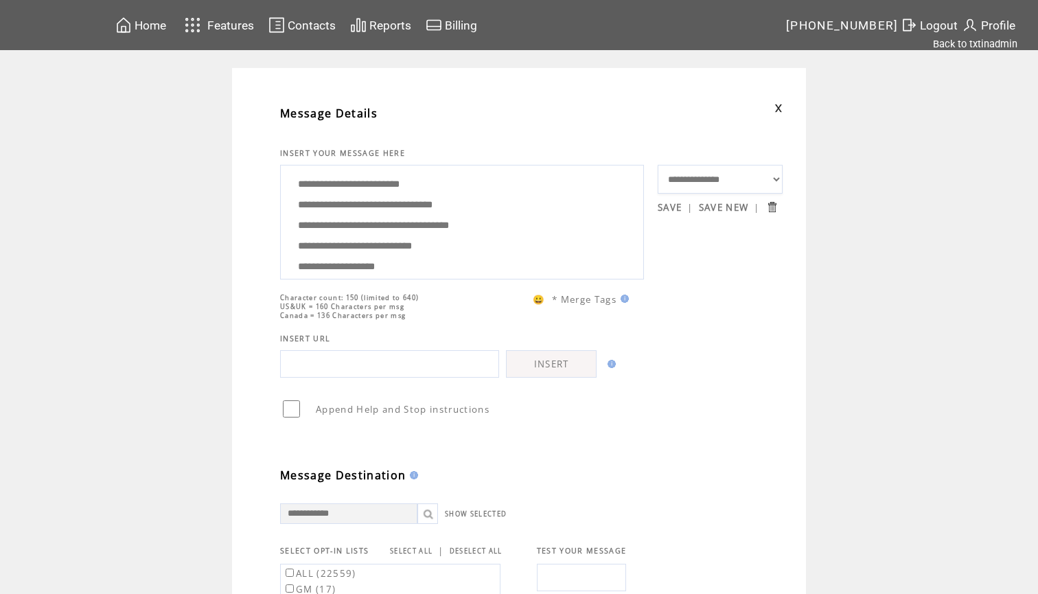
scroll to position [0, 0]
click at [145, 30] on span "Home" at bounding box center [151, 26] width 32 height 14
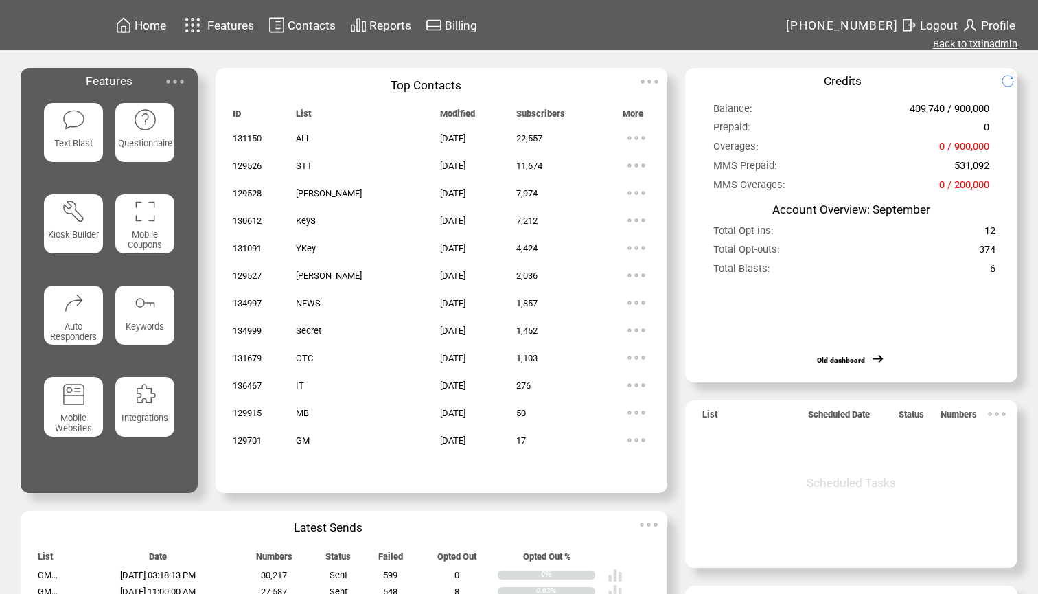
click at [944, 50] on link "Back to txtinadmin" at bounding box center [975, 44] width 84 height 12
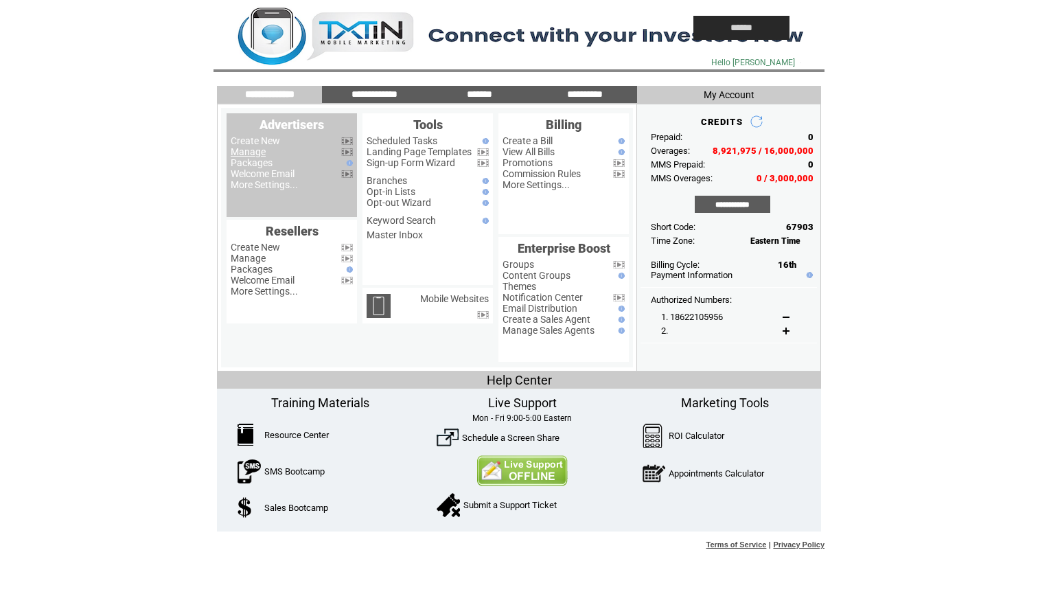
click at [259, 150] on link "Manage" at bounding box center [248, 151] width 35 height 11
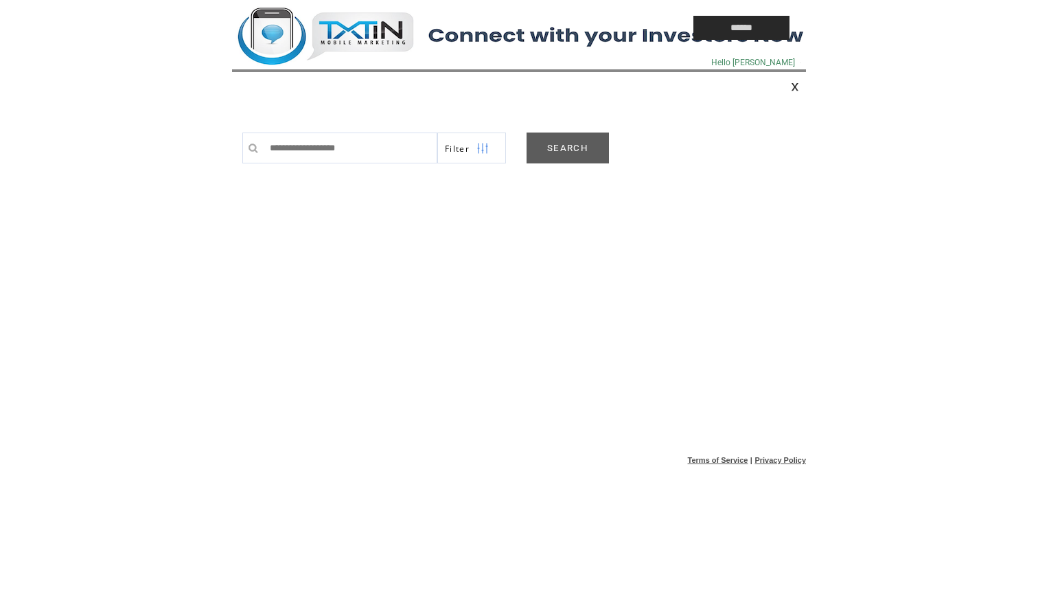
click at [560, 155] on link "SEARCH" at bounding box center [567, 147] width 82 height 31
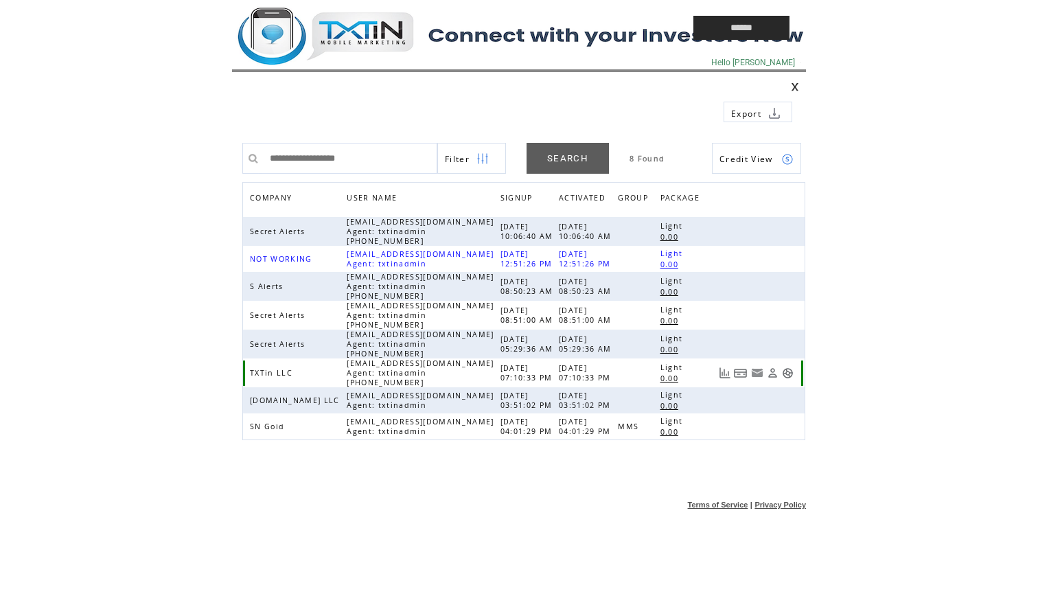
click at [789, 369] on link at bounding box center [788, 373] width 12 height 12
click at [358, 25] on td at bounding box center [431, 28] width 398 height 56
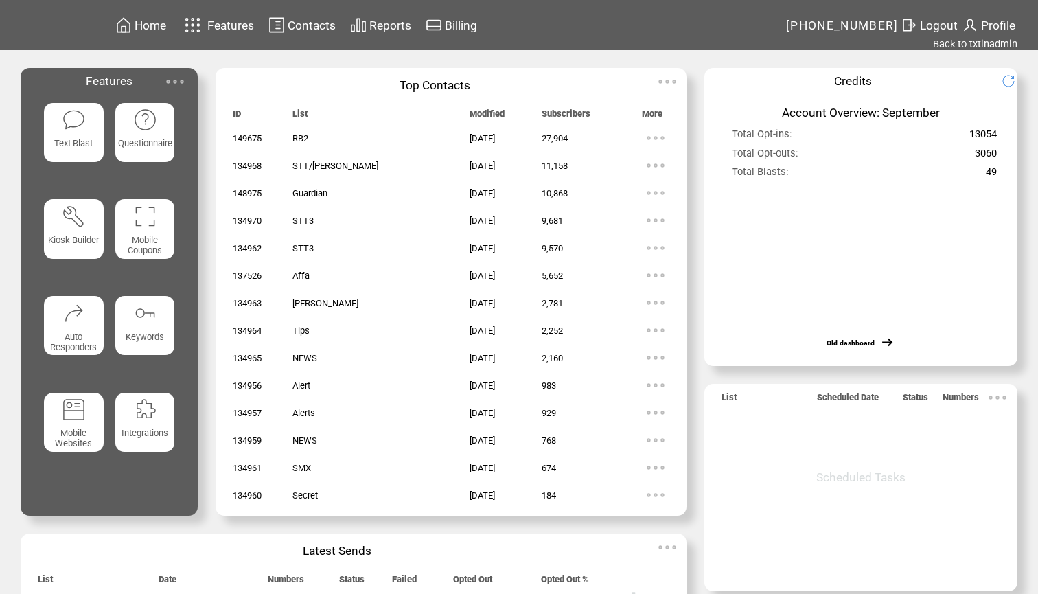
click at [399, 23] on span "Reports" at bounding box center [390, 26] width 42 height 14
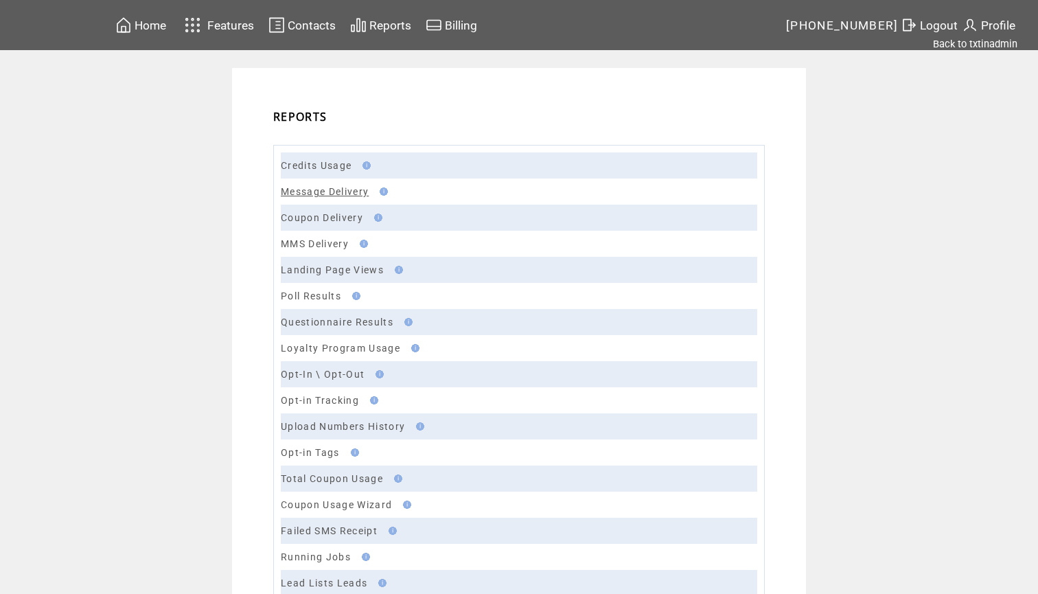
click at [320, 188] on link "Message Delivery" at bounding box center [325, 191] width 88 height 11
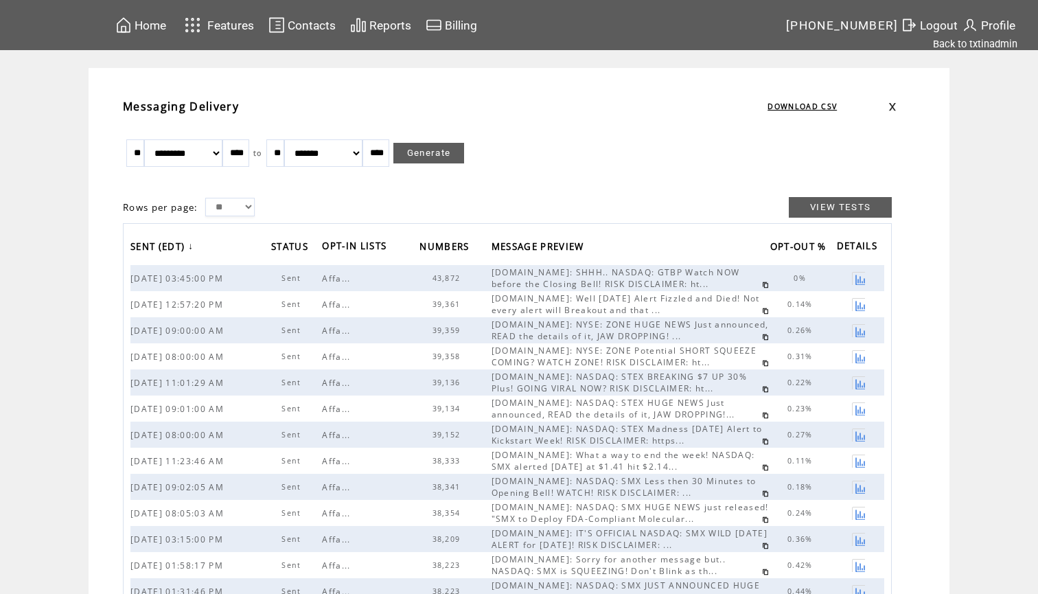
click at [152, 23] on span "Home" at bounding box center [151, 26] width 32 height 14
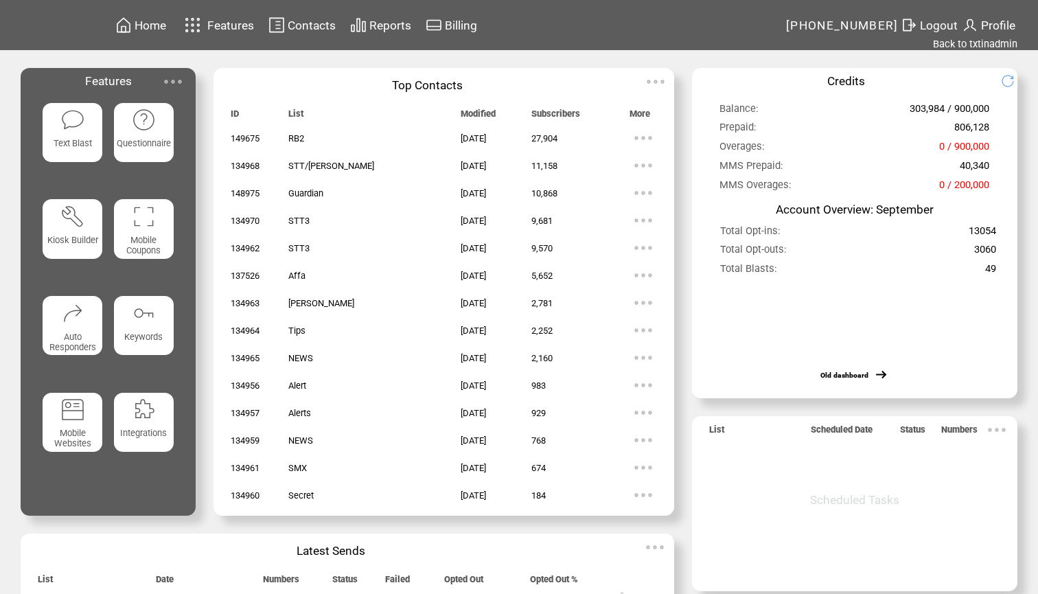
click at [78, 138] on span "Text Blast" at bounding box center [73, 143] width 38 height 10
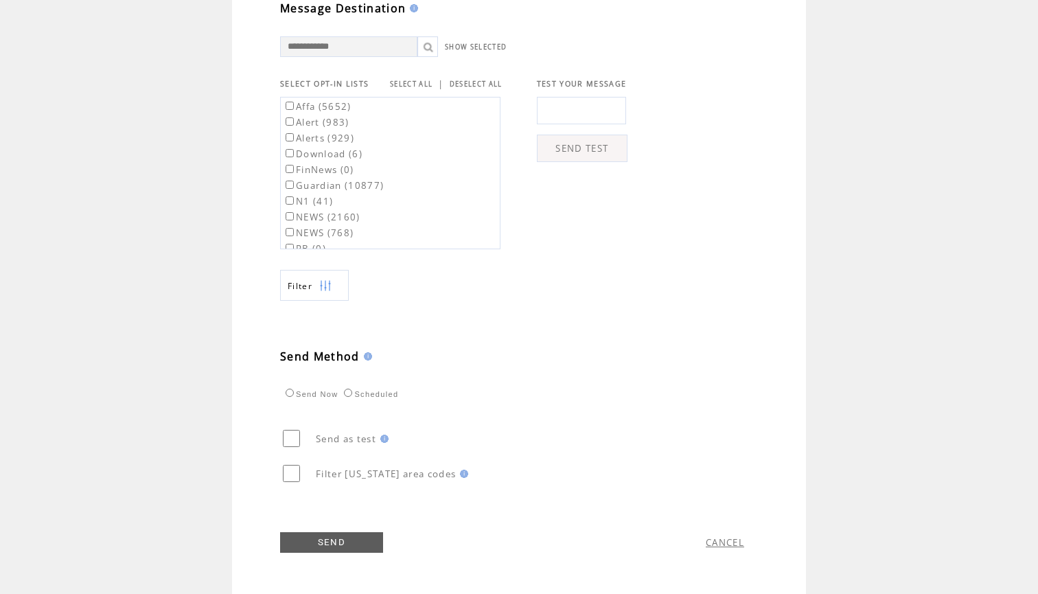
scroll to position [474, 0]
type textarea "**********"
click at [349, 106] on label "Affa (5652)" at bounding box center [317, 106] width 69 height 12
click at [348, 185] on label "Guardian (10877)" at bounding box center [333, 185] width 101 height 12
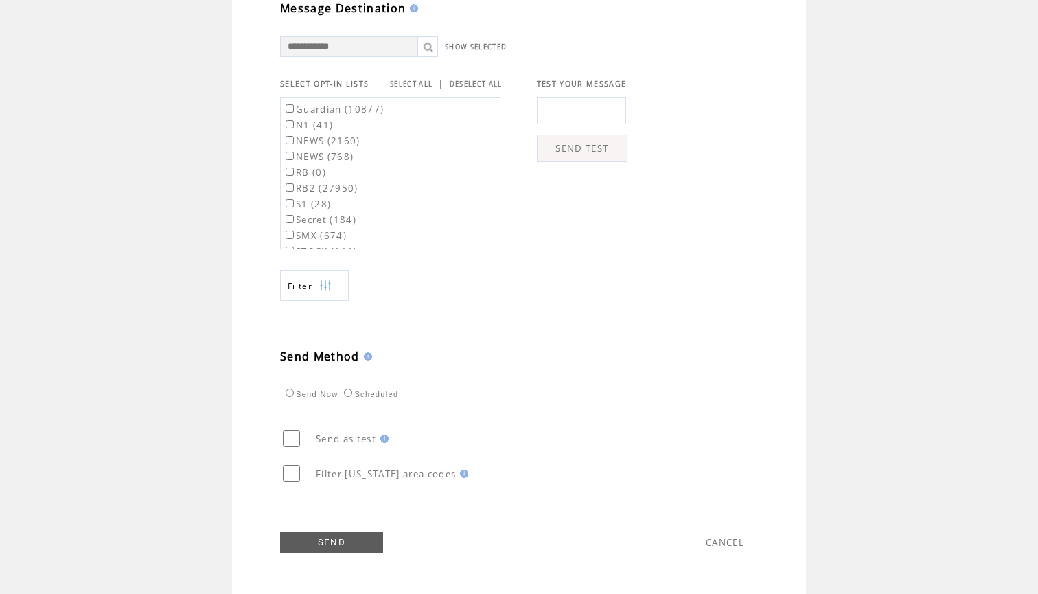
click at [348, 185] on label "RB2 (27950)" at bounding box center [320, 188] width 75 height 12
click at [322, 540] on link "SEND" at bounding box center [331, 542] width 103 height 21
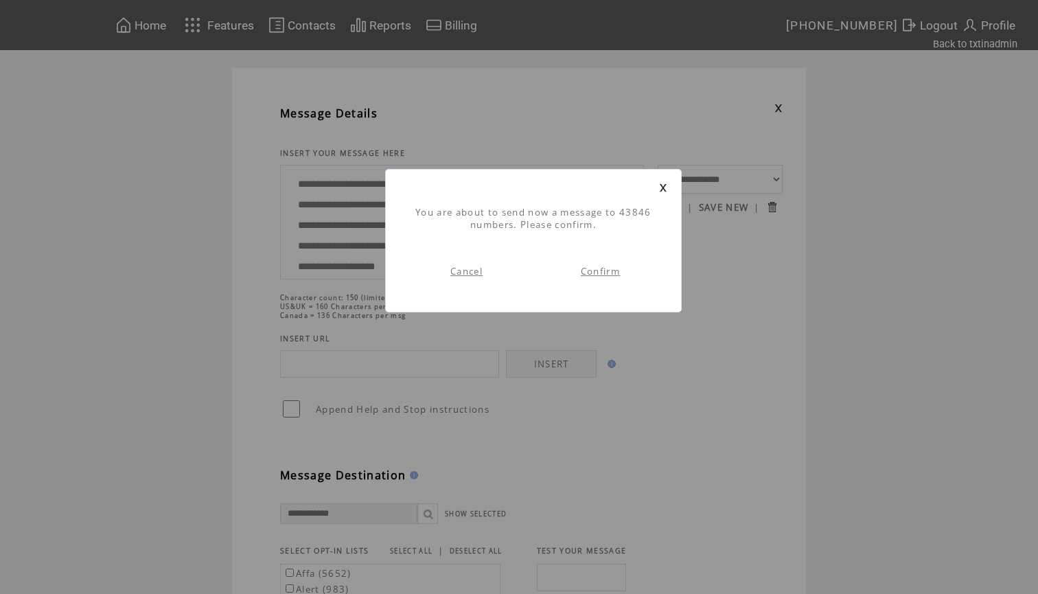
scroll to position [1, 0]
click at [615, 268] on link "Confirm" at bounding box center [600, 271] width 39 height 12
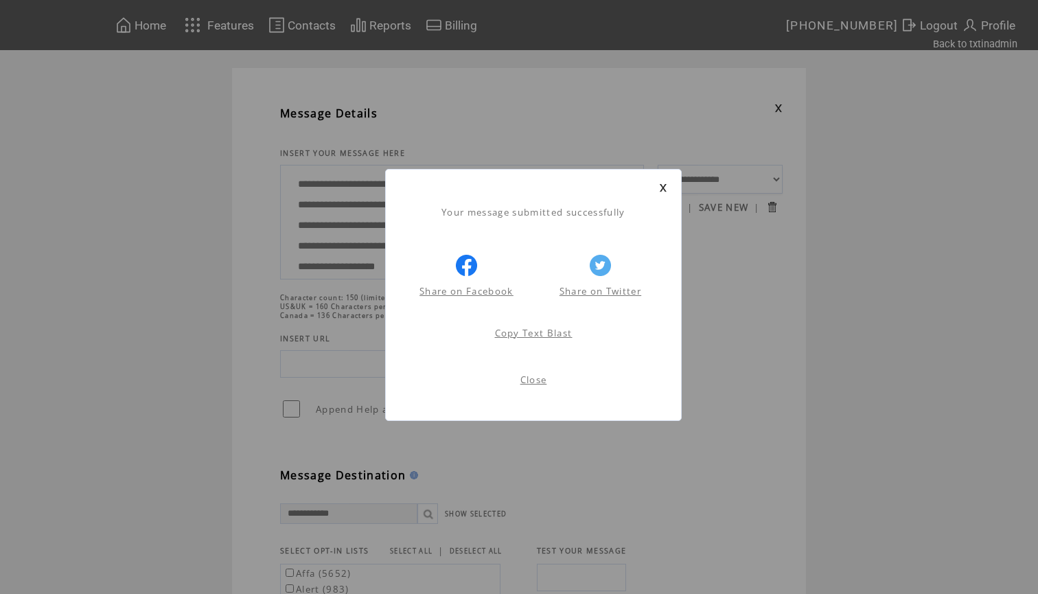
scroll to position [1, 0]
click at [664, 184] on link at bounding box center [663, 187] width 8 height 9
